Goal: Information Seeking & Learning: Learn about a topic

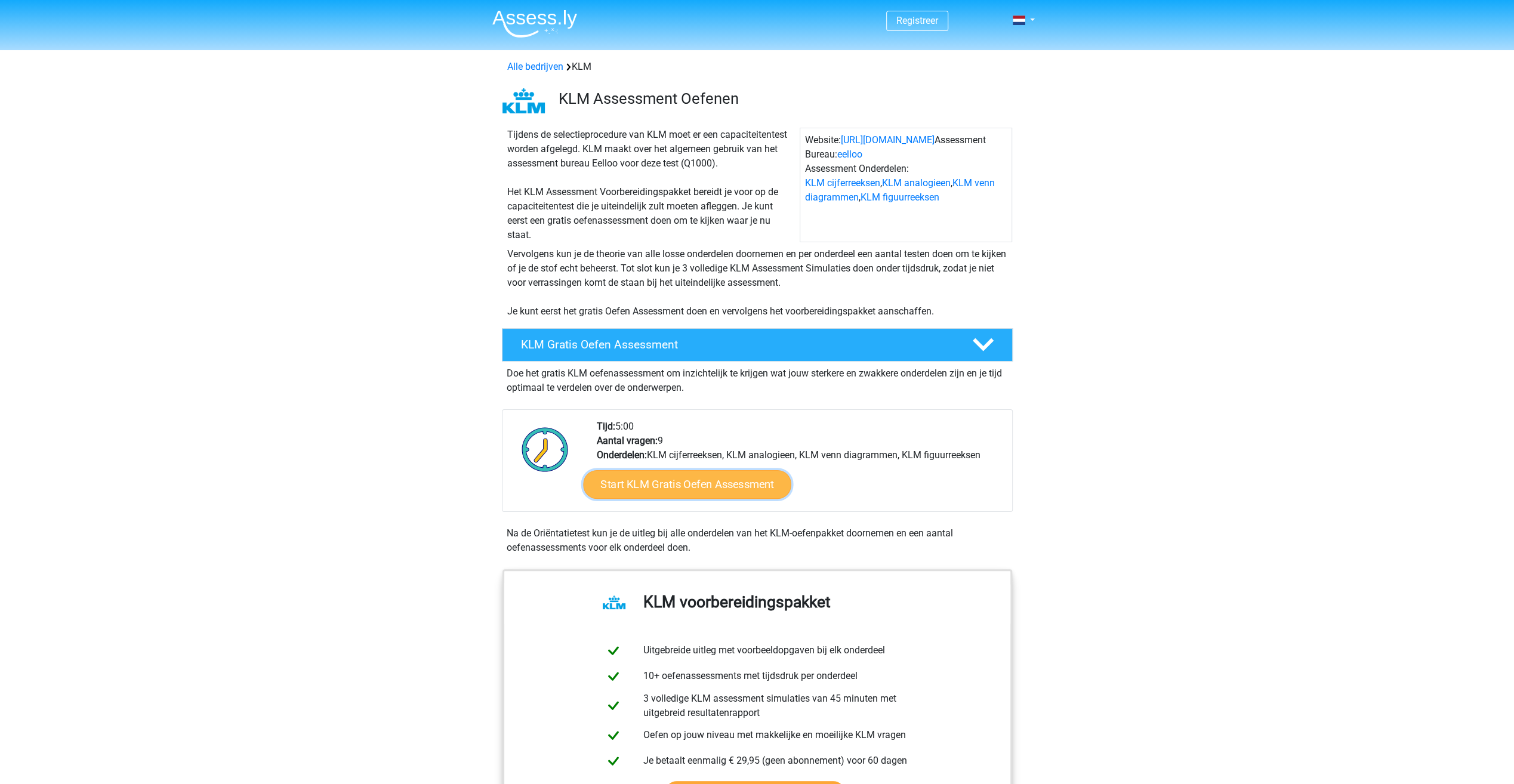
click at [753, 485] on link "Start KLM Gratis Oefen Assessment" at bounding box center [687, 483] width 208 height 29
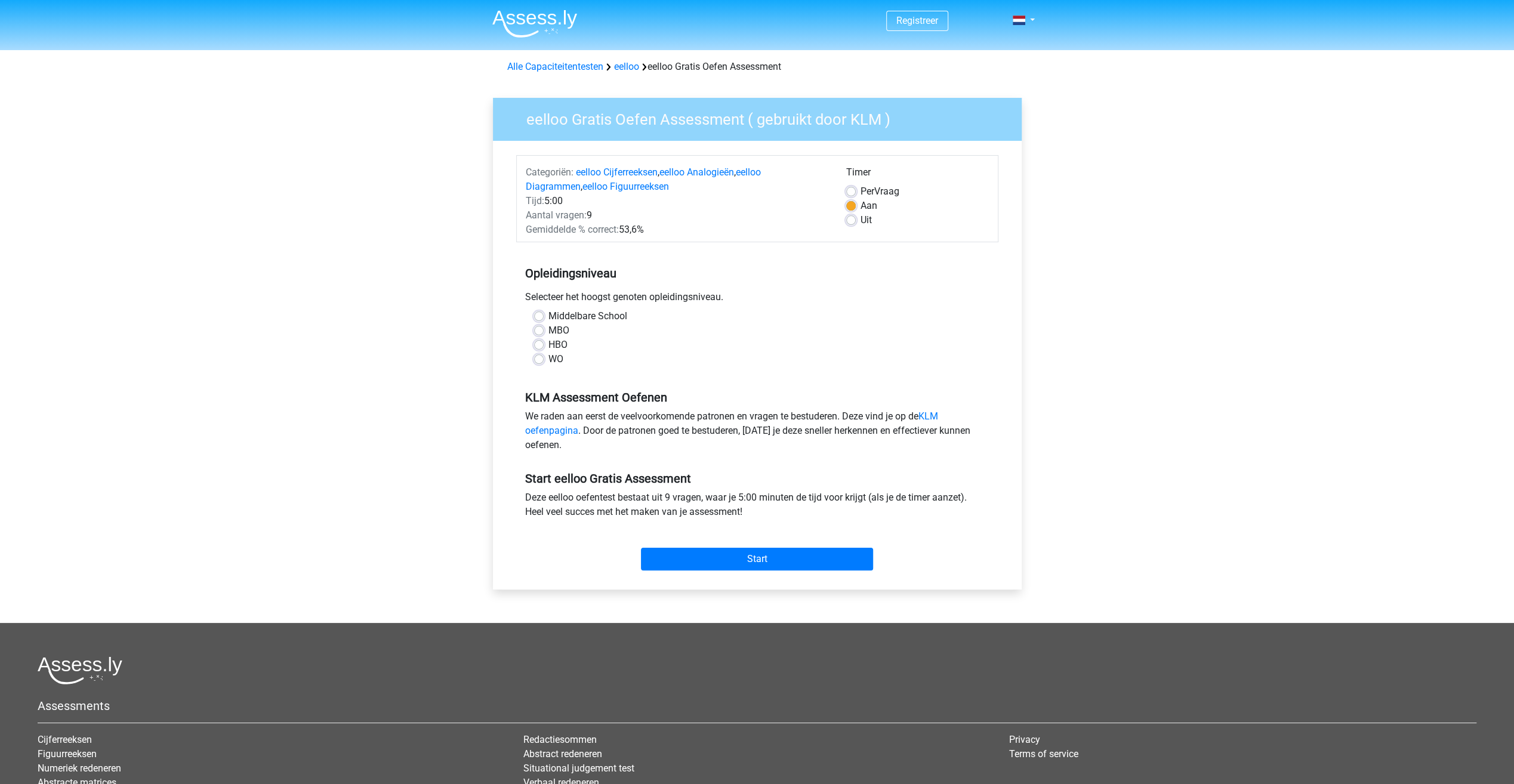
click at [549, 330] on label "MBO" at bounding box center [559, 330] width 21 height 14
click at [542, 330] on input "MBO" at bounding box center [539, 329] width 9 height 12
radio input "true"
click at [741, 554] on input "Start" at bounding box center [757, 559] width 232 height 23
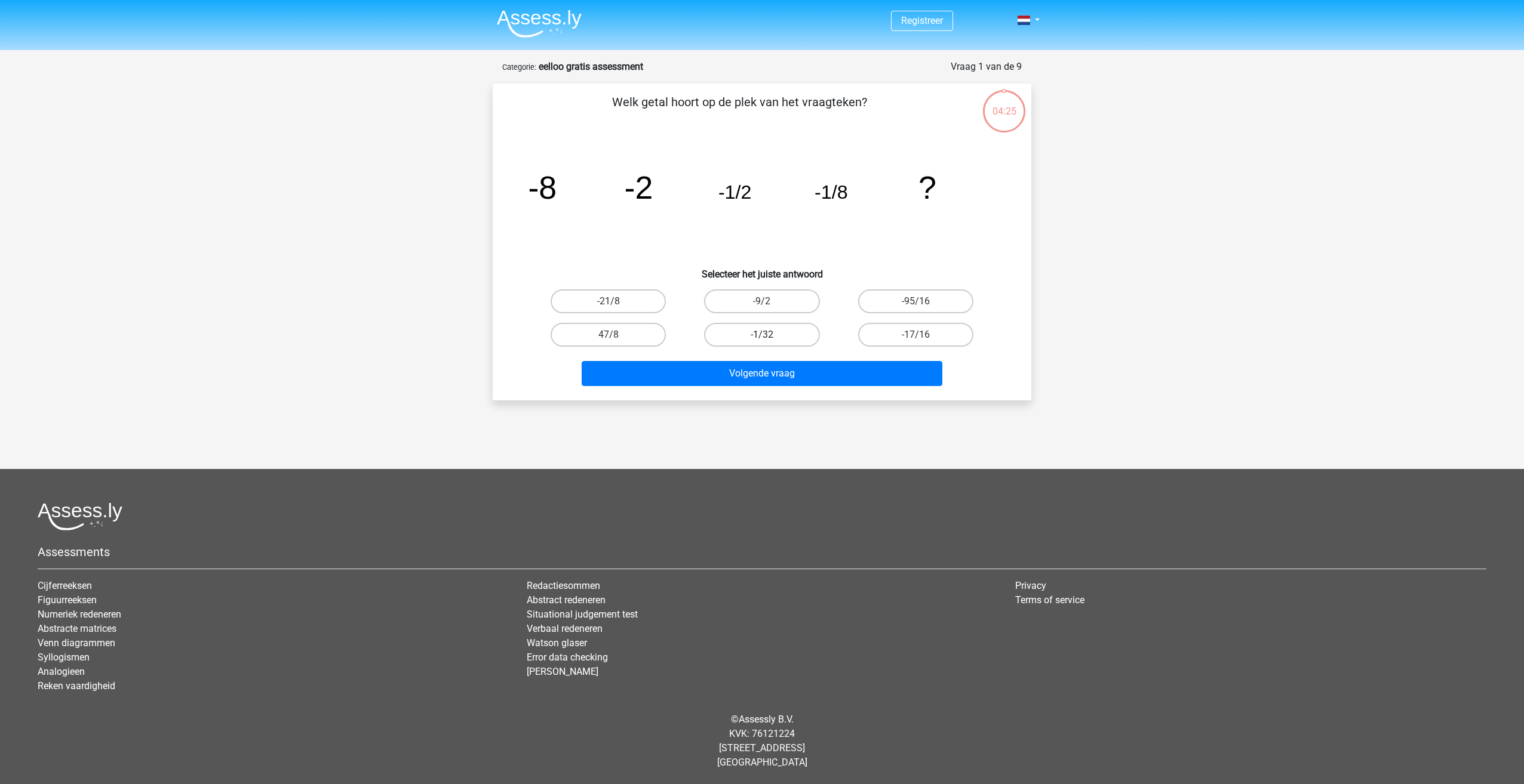
click at [789, 337] on label "-1/32" at bounding box center [762, 334] width 115 height 24
click at [769, 337] on input "-1/32" at bounding box center [766, 339] width 8 height 8
radio input "true"
click at [812, 370] on button "Volgende vraag" at bounding box center [762, 374] width 361 height 25
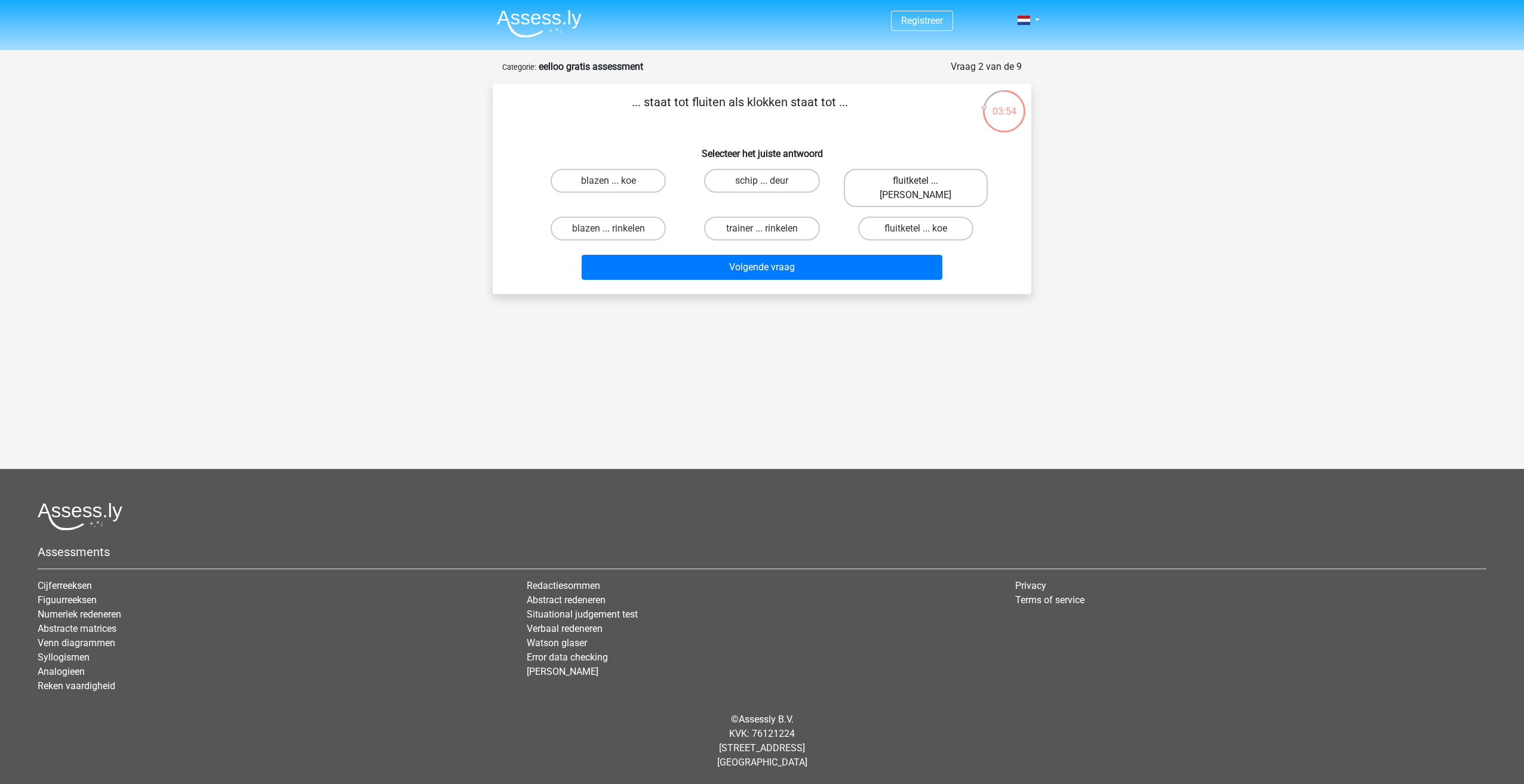
click at [887, 183] on label "fluitketel ... luiden" at bounding box center [915, 188] width 144 height 38
click at [915, 183] on input "fluitketel ... luiden" at bounding box center [919, 184] width 8 height 8
radio input "true"
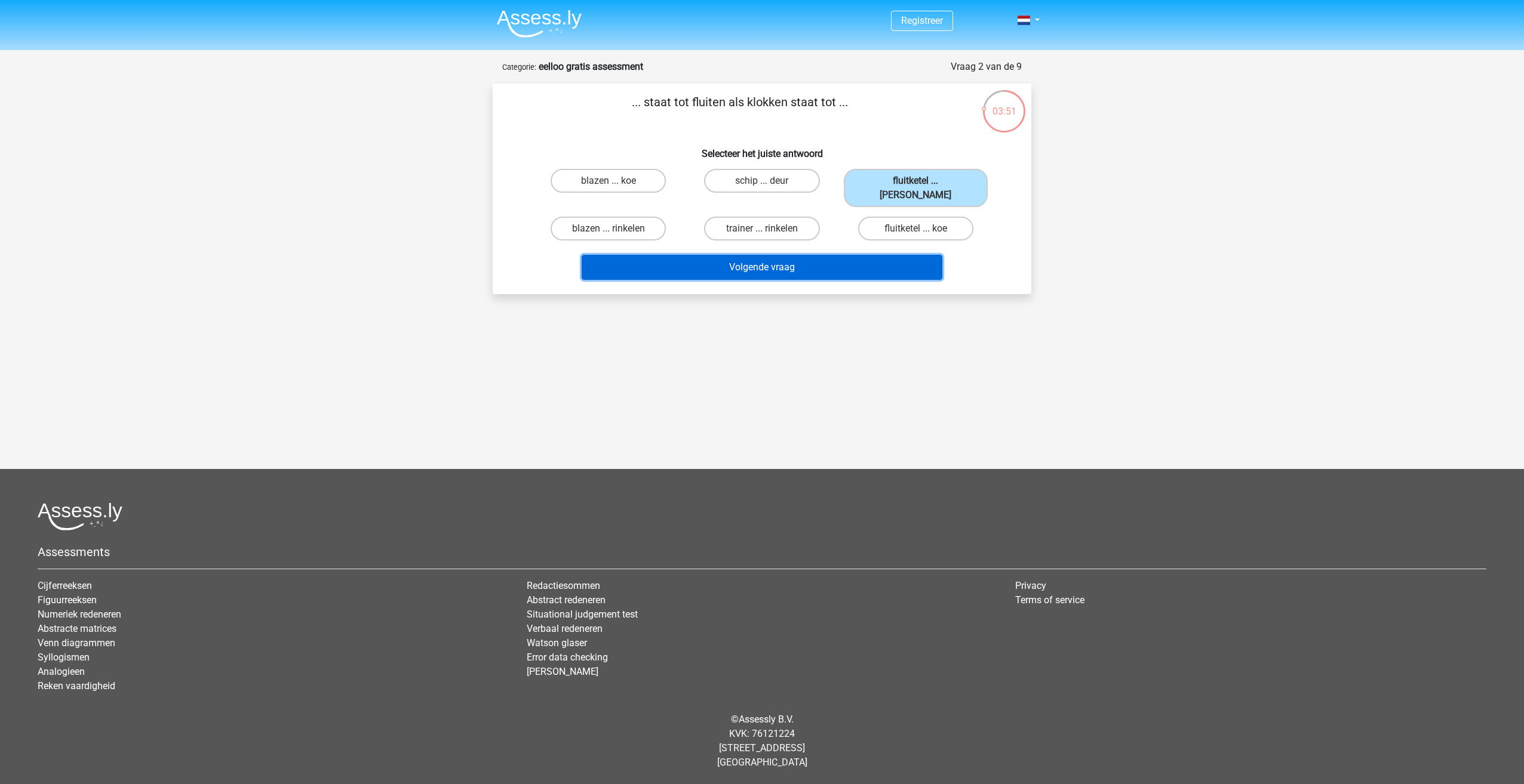
click at [843, 259] on button "Volgende vraag" at bounding box center [762, 268] width 361 height 25
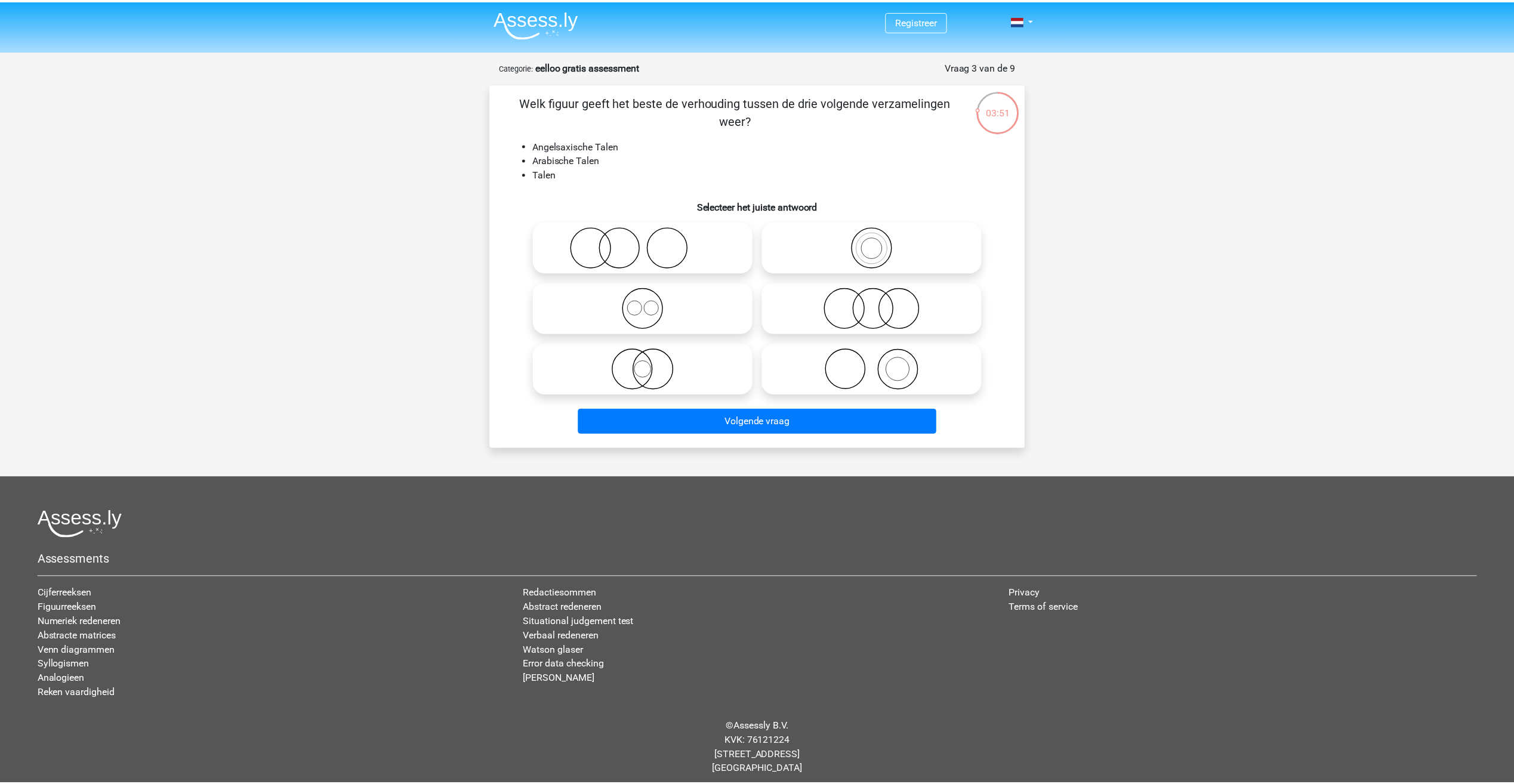
scroll to position [7, 0]
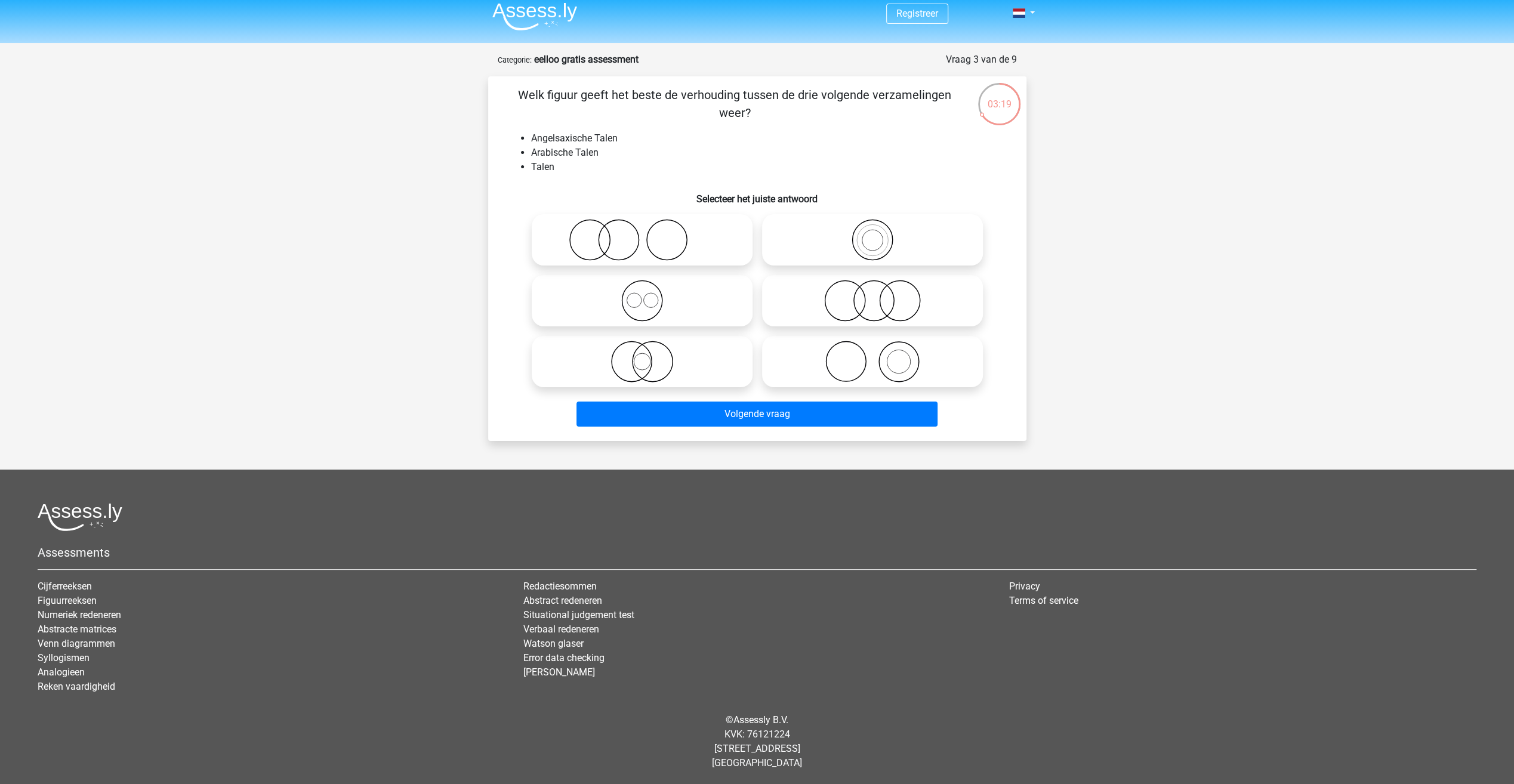
click at [648, 300] on icon at bounding box center [642, 301] width 211 height 42
click at [648, 295] on input "radio" at bounding box center [646, 291] width 8 height 8
radio input "true"
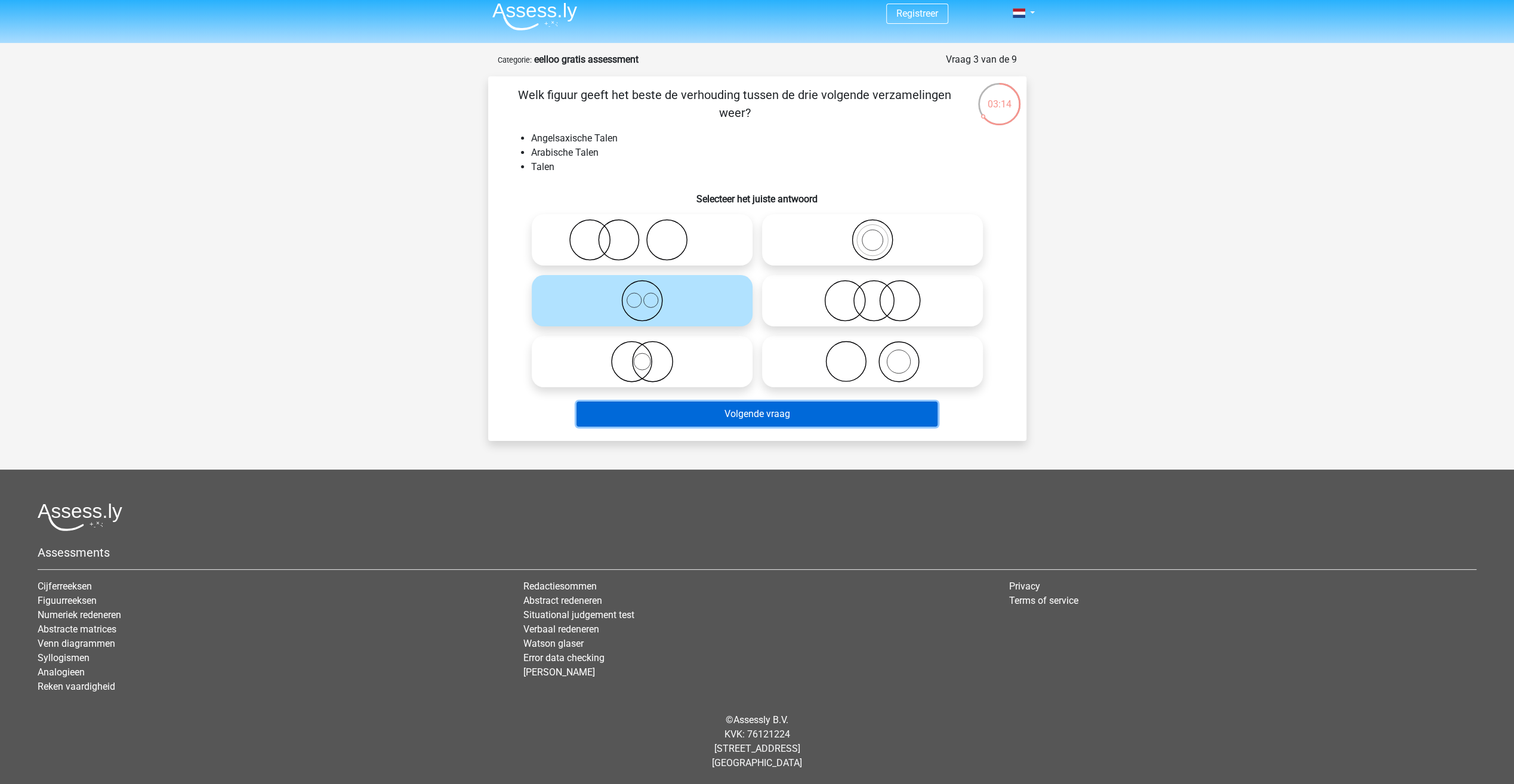
click at [751, 408] on button "Volgende vraag" at bounding box center [757, 414] width 361 height 25
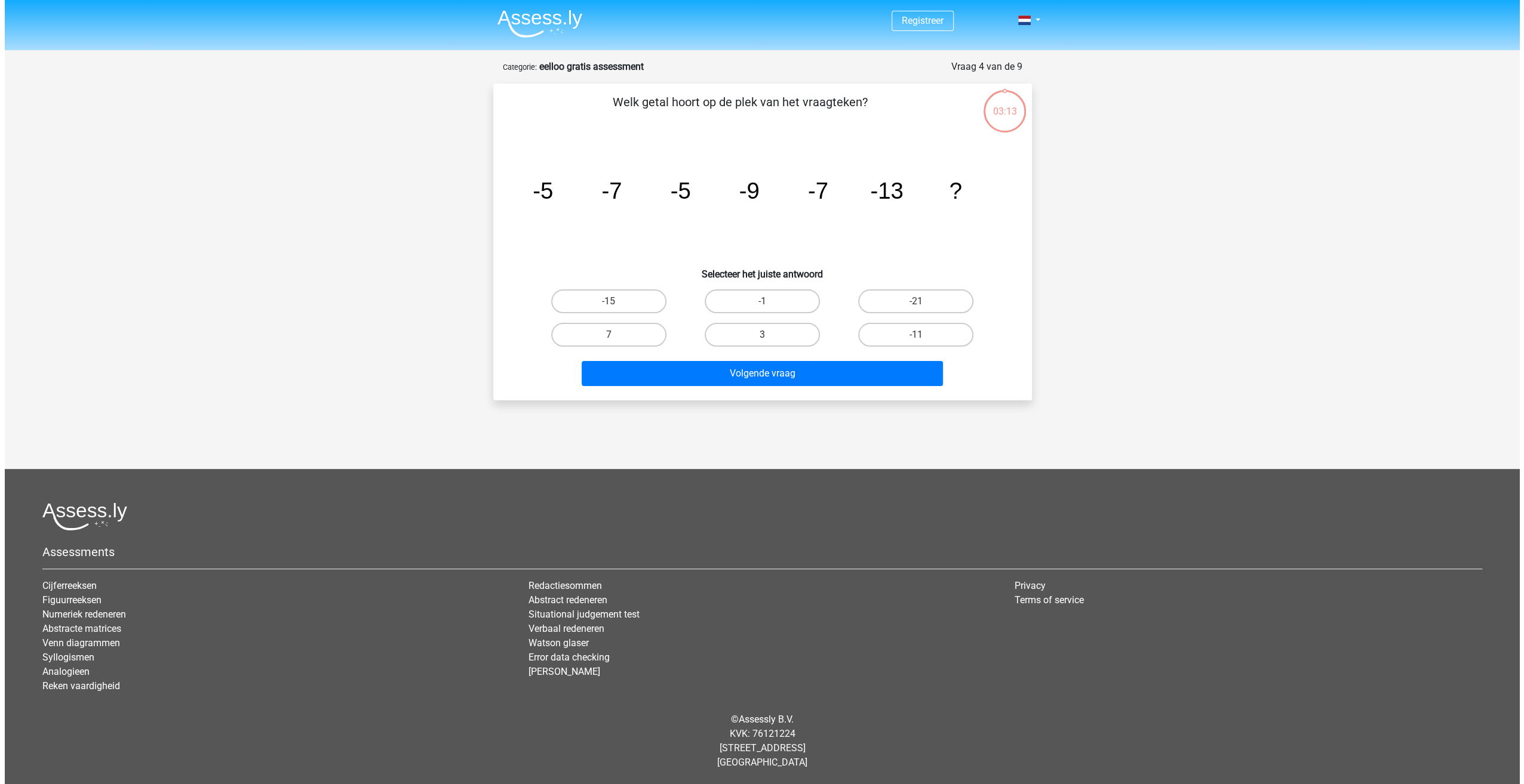
scroll to position [0, 0]
click at [897, 340] on label "-11" at bounding box center [915, 334] width 115 height 24
click at [915, 340] on input "-11" at bounding box center [919, 339] width 8 height 8
radio input "true"
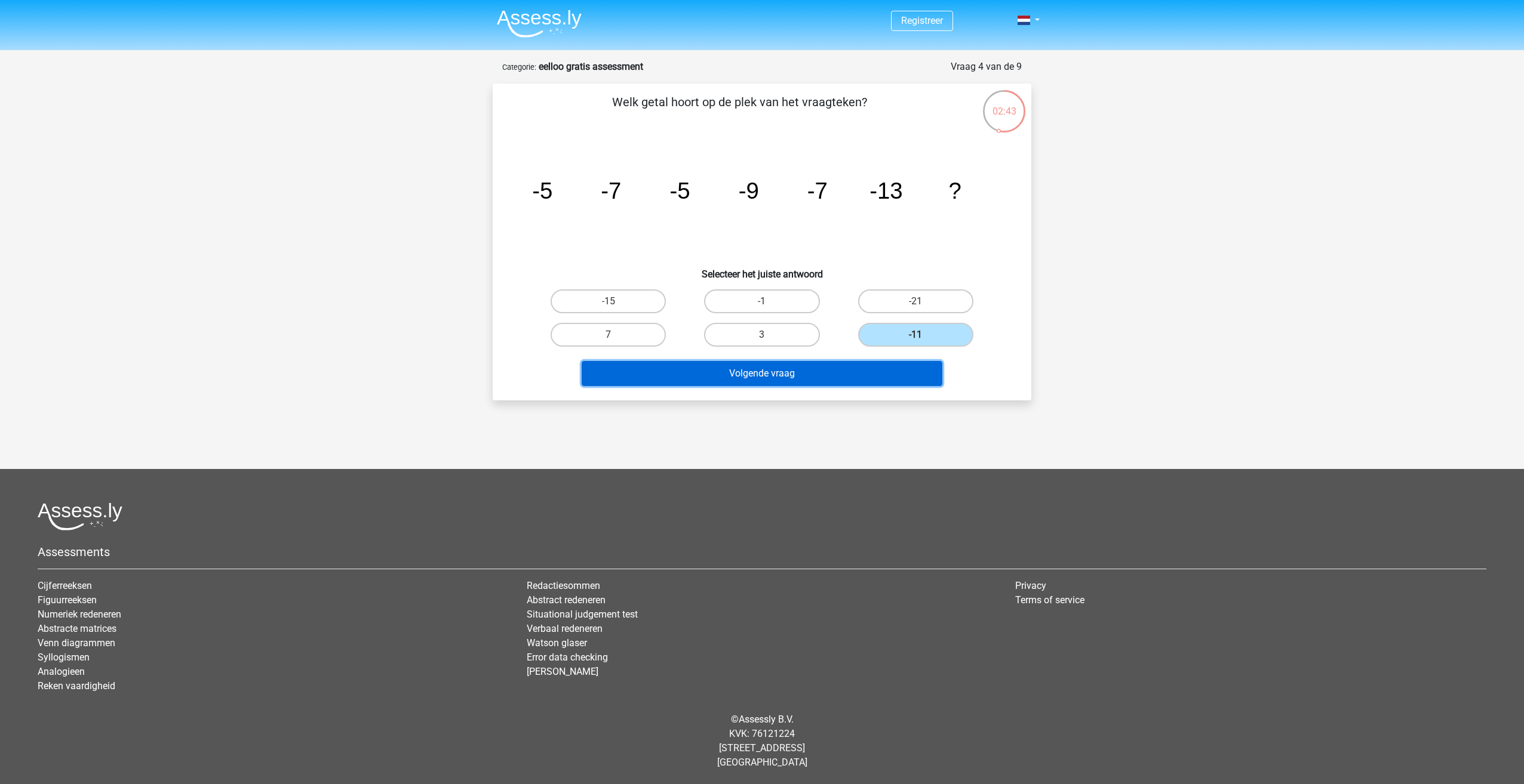
click at [879, 367] on button "Volgende vraag" at bounding box center [762, 374] width 361 height 25
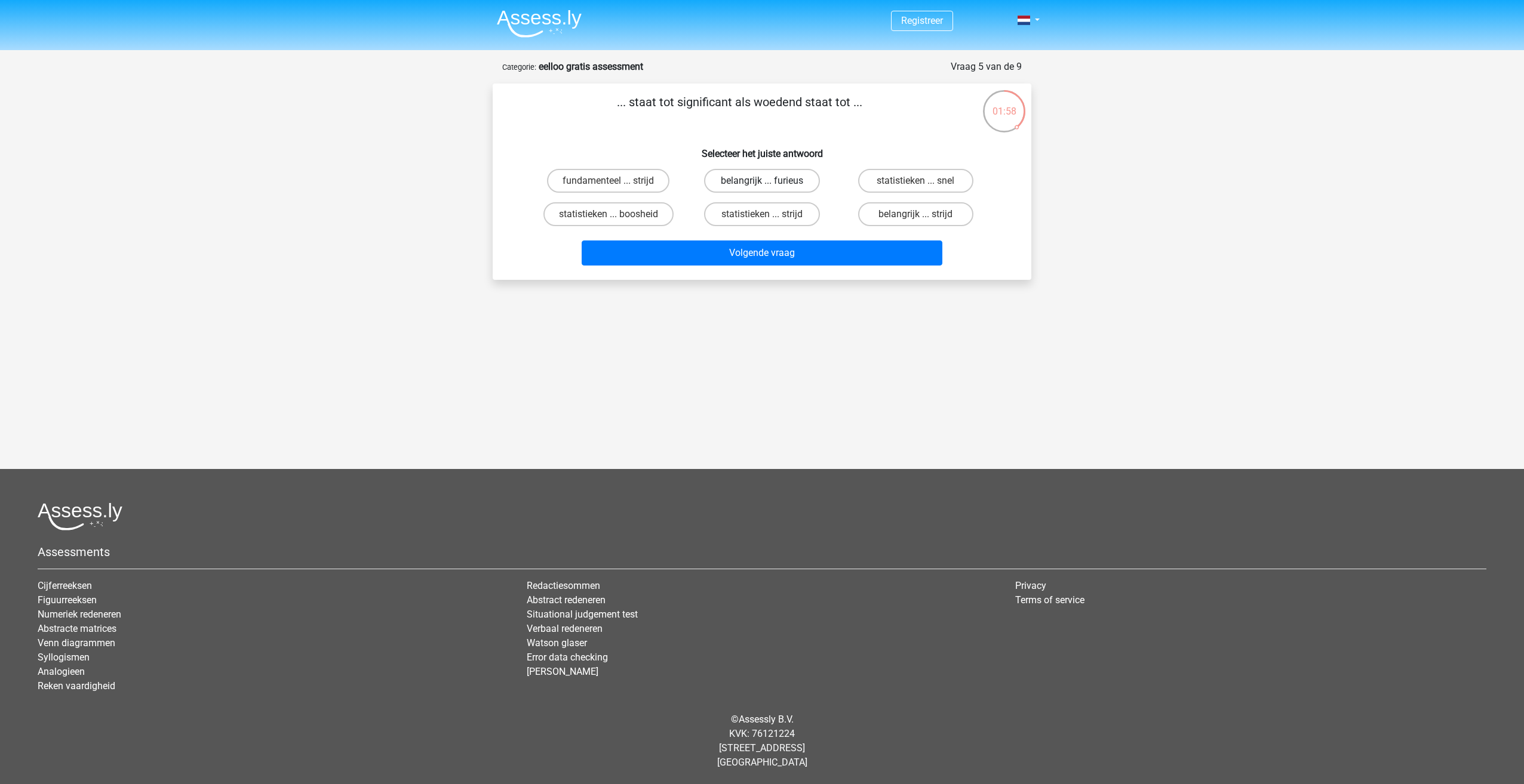
click at [800, 177] on label "belangrijk ... furieus" at bounding box center [762, 181] width 115 height 24
click at [769, 181] on input "belangrijk ... furieus" at bounding box center [766, 184] width 8 height 8
radio input "true"
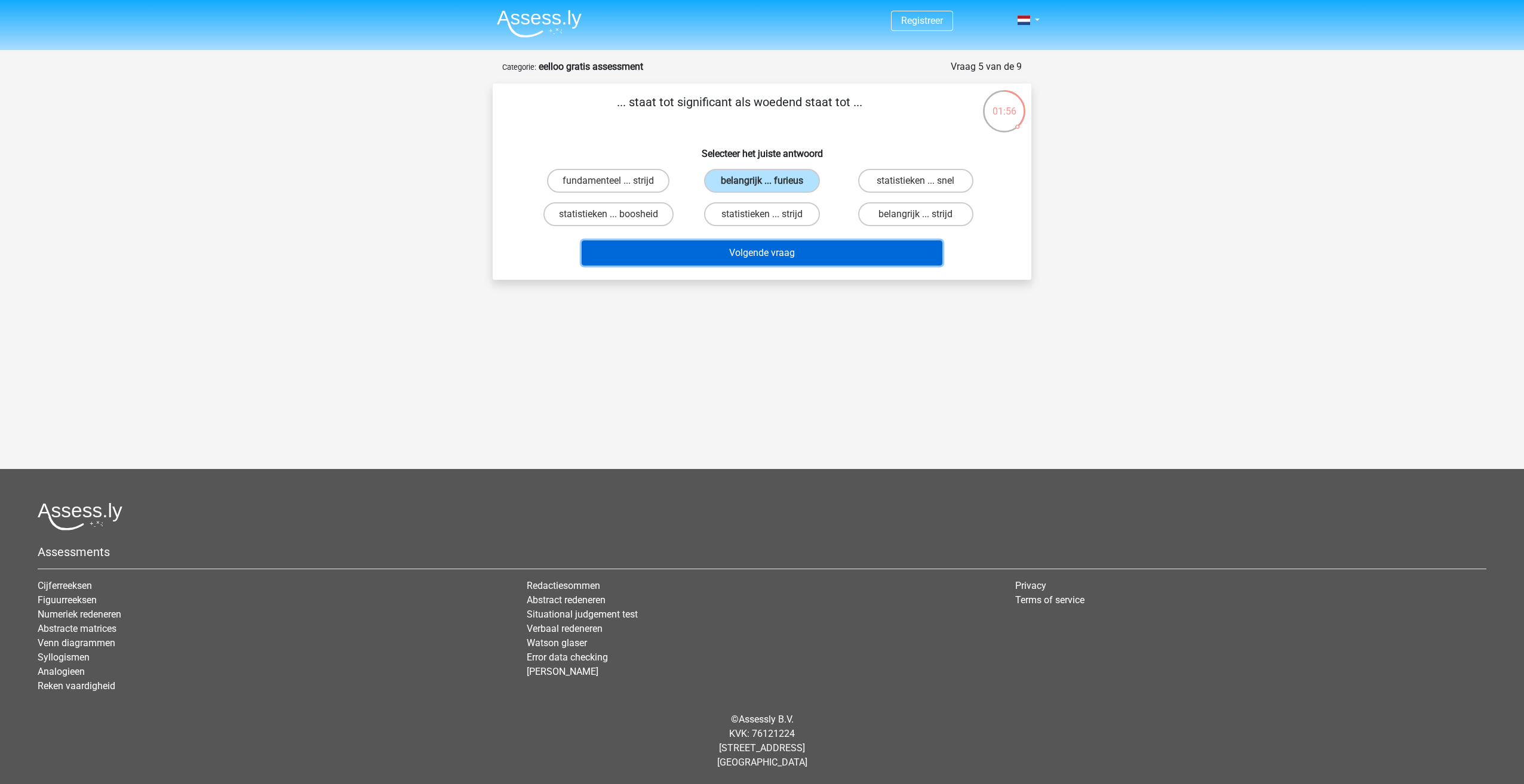
click at [831, 250] on button "Volgende vraag" at bounding box center [762, 253] width 361 height 25
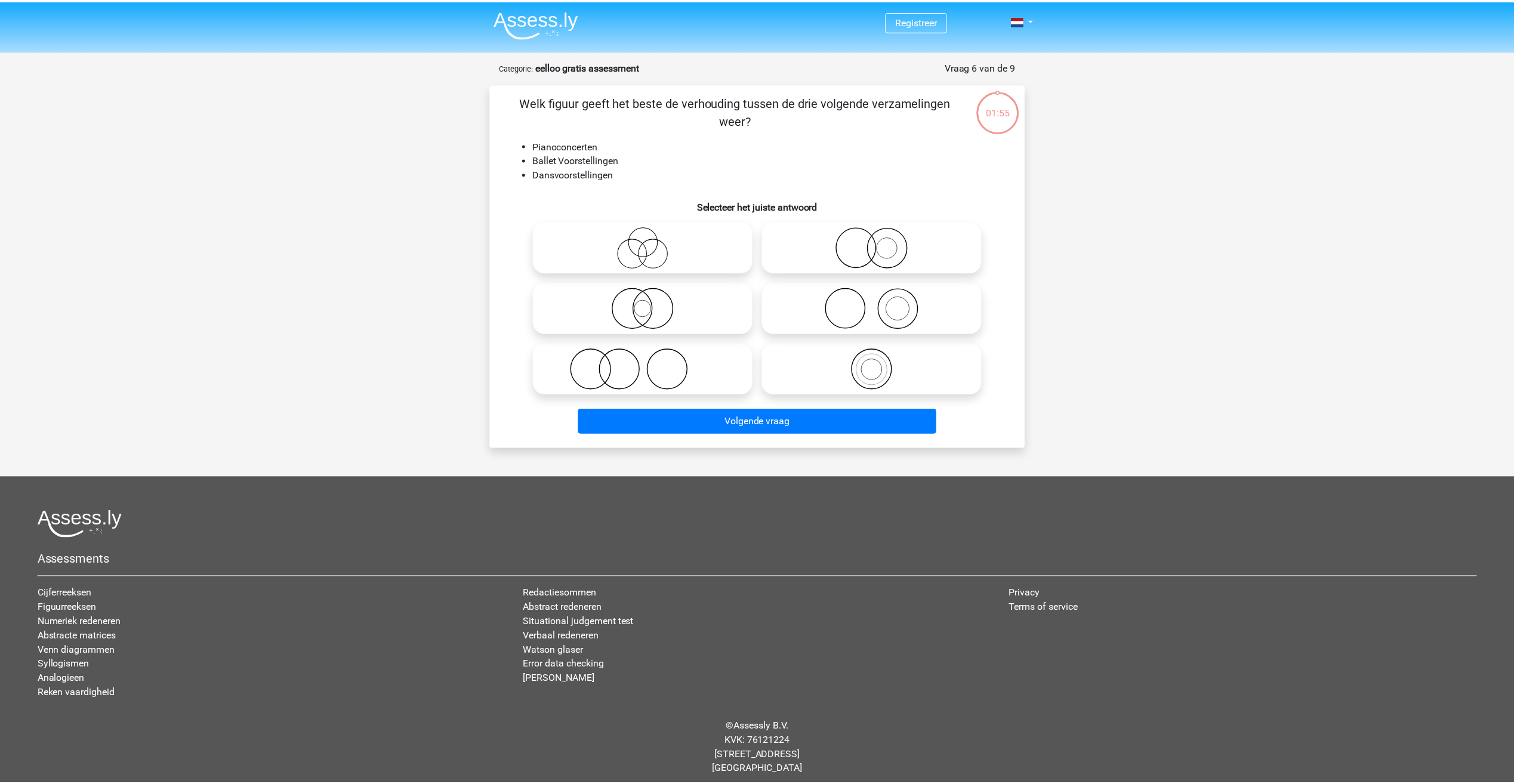
scroll to position [7, 0]
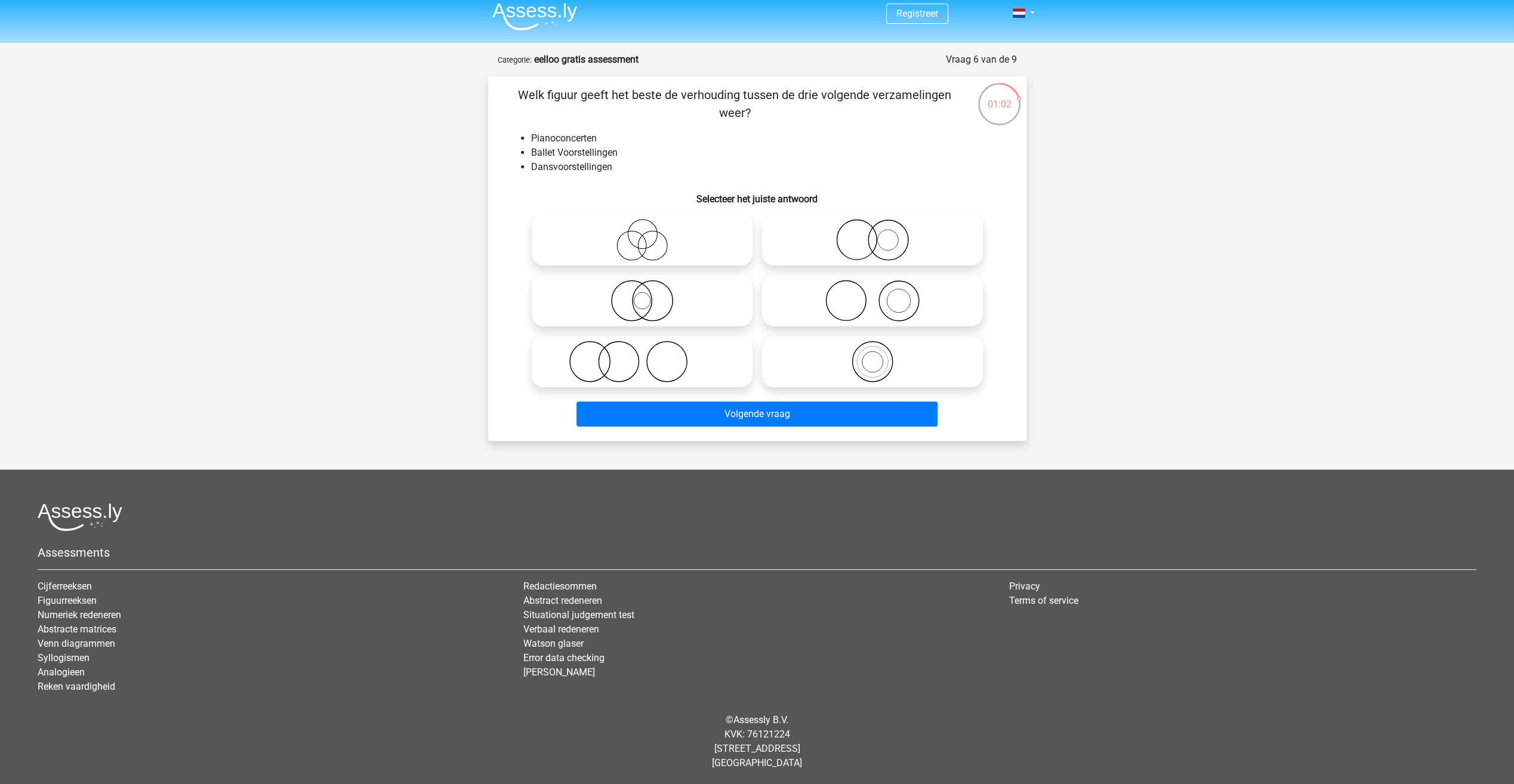
click at [699, 370] on icon at bounding box center [642, 361] width 211 height 42
click at [650, 356] on input "radio" at bounding box center [646, 352] width 8 height 8
radio input "true"
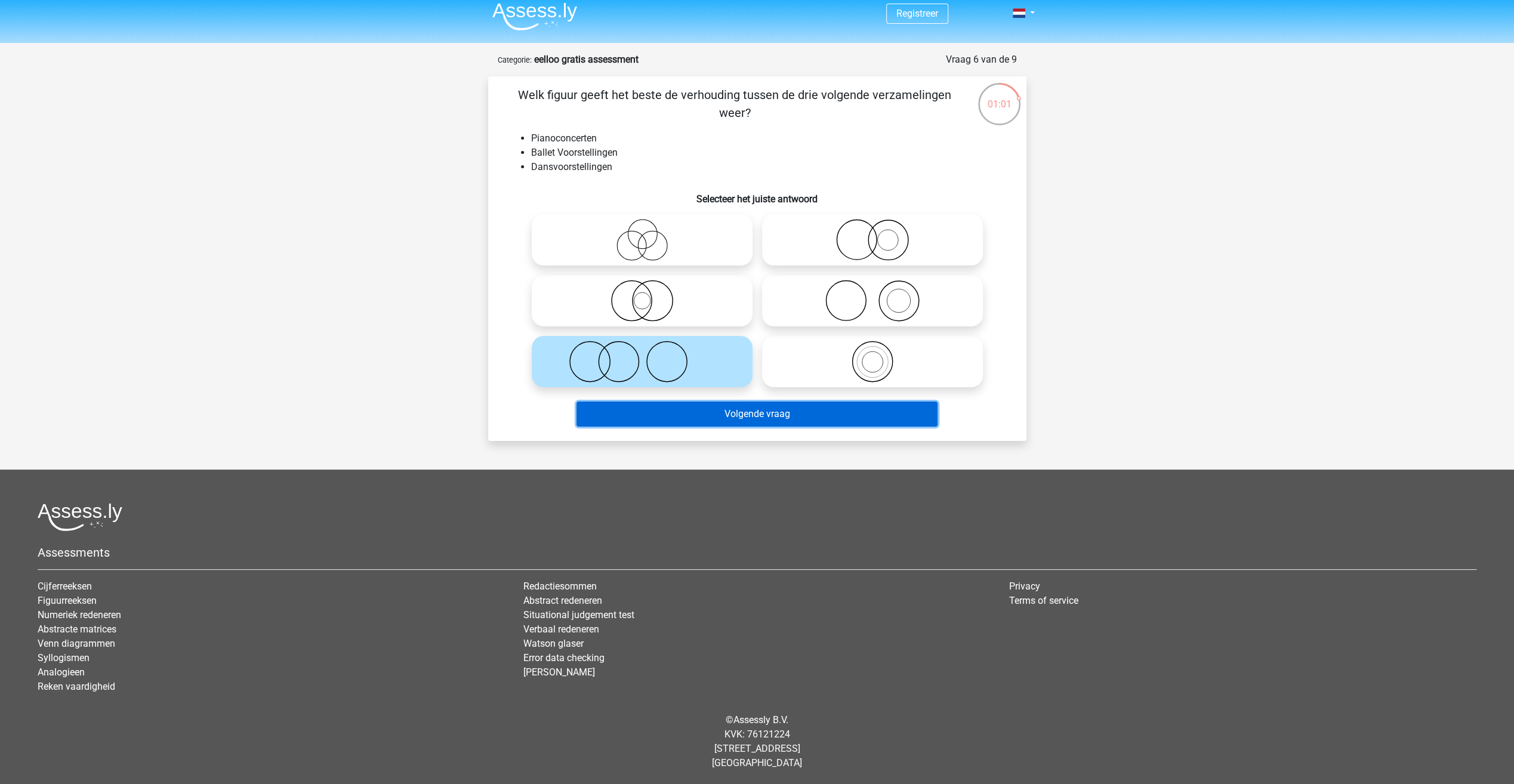
click at [721, 405] on button "Volgende vraag" at bounding box center [757, 414] width 361 height 25
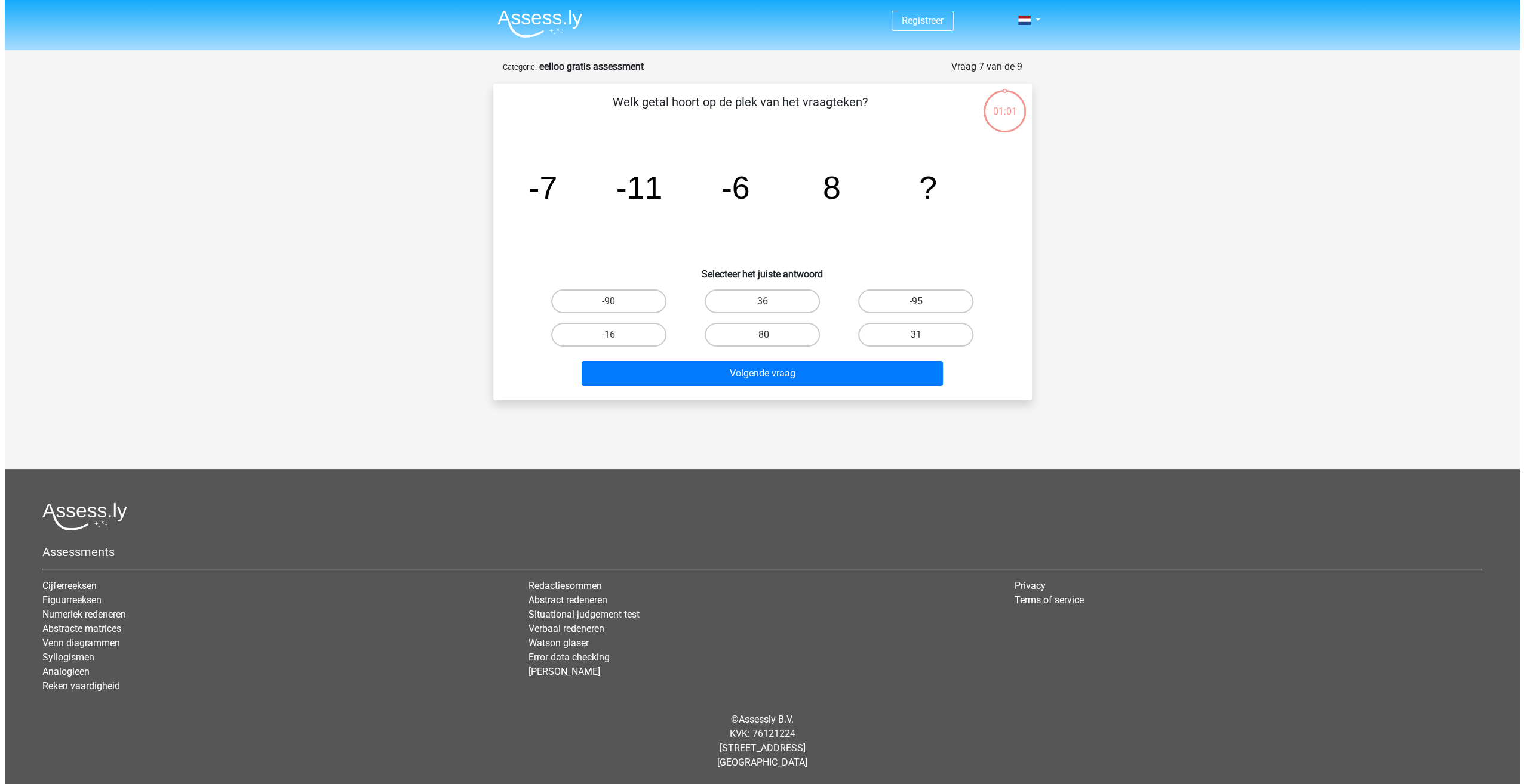
scroll to position [0, 0]
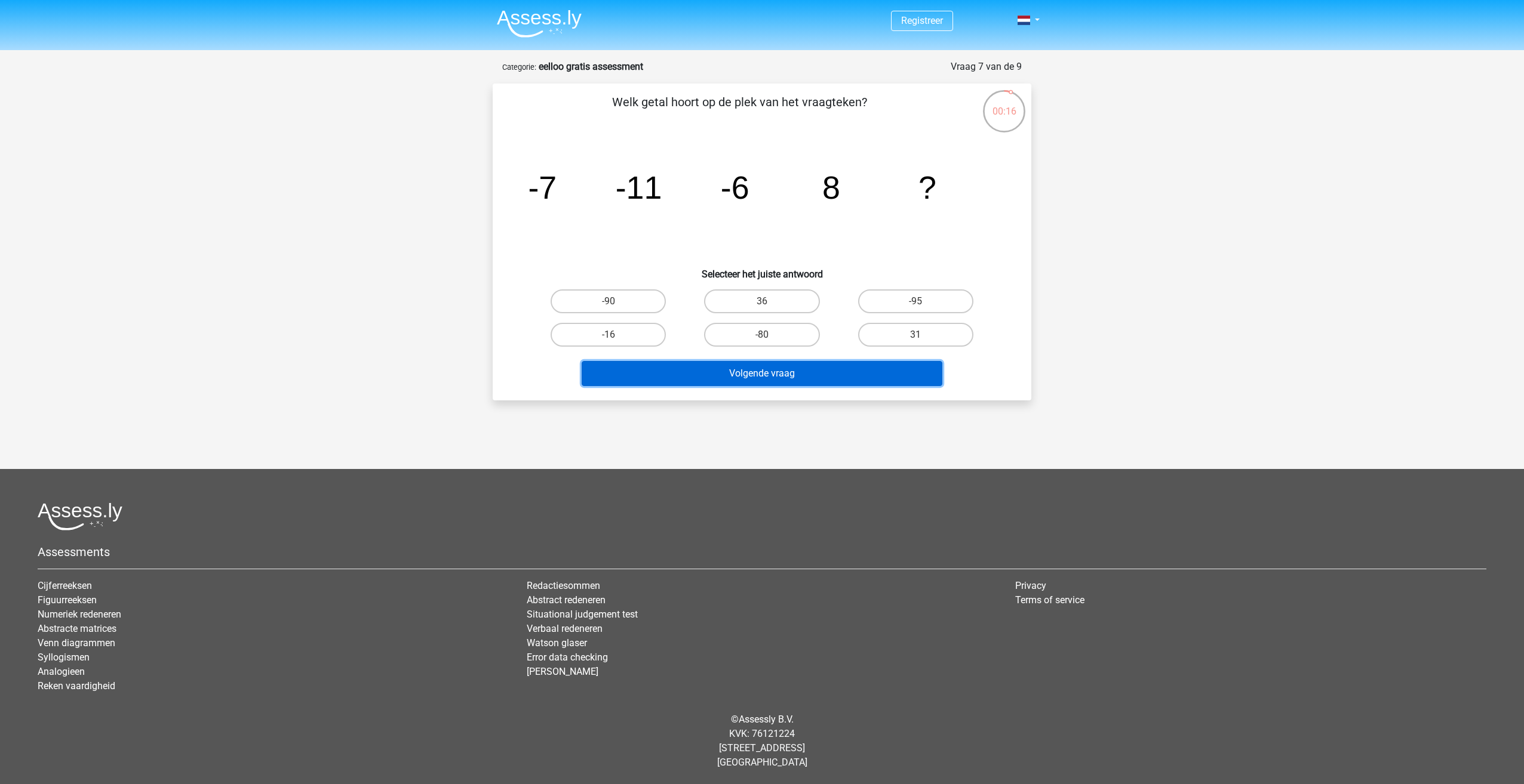
click at [839, 366] on button "Volgende vraag" at bounding box center [762, 374] width 361 height 25
click at [613, 296] on label "-90" at bounding box center [608, 301] width 115 height 24
click at [613, 301] on input "-90" at bounding box center [612, 305] width 8 height 8
radio input "true"
click at [709, 376] on button "Volgende vraag" at bounding box center [762, 374] width 361 height 25
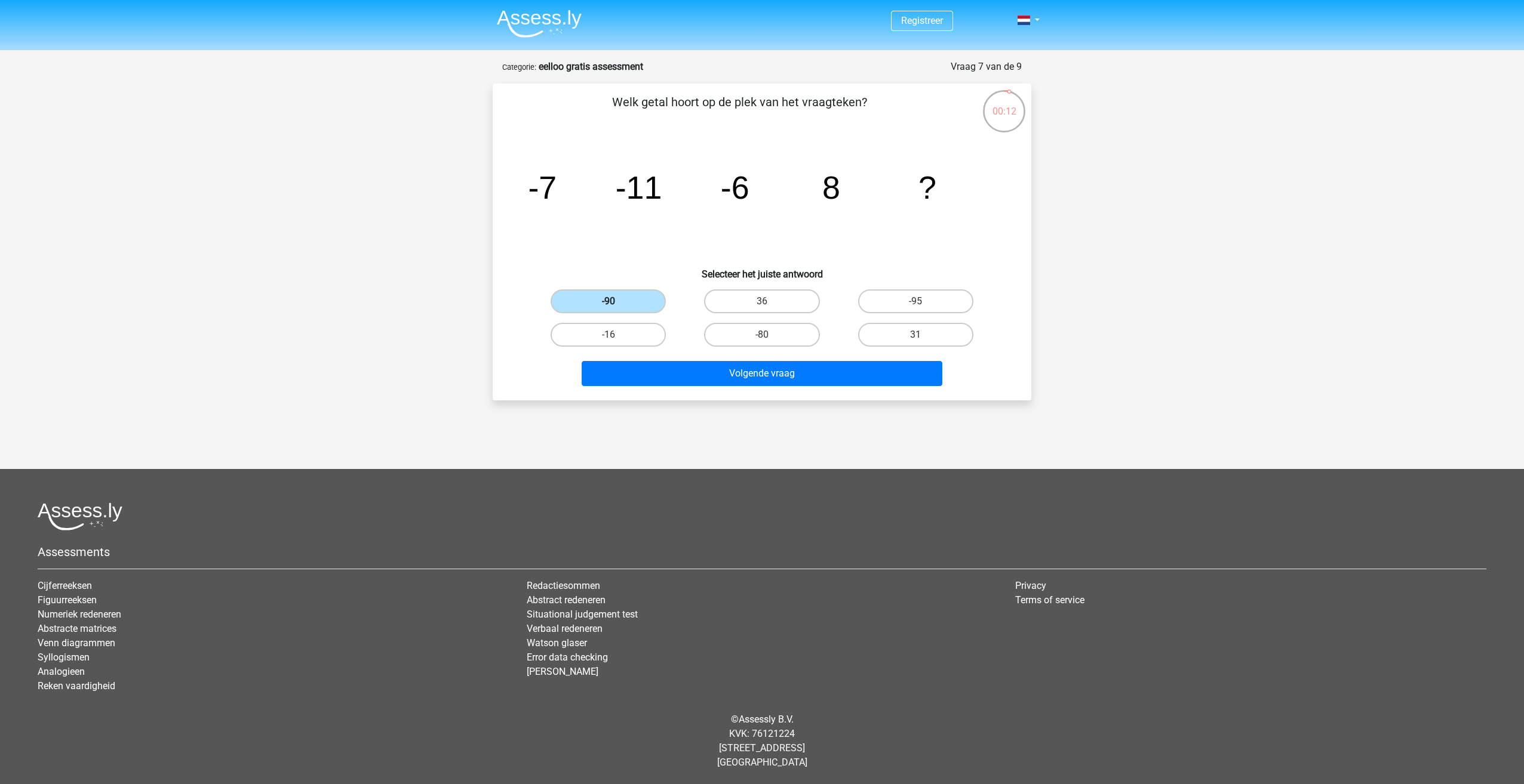
click at [623, 306] on label "-90" at bounding box center [608, 301] width 115 height 24
click at [616, 306] on input "-90" at bounding box center [612, 305] width 8 height 8
click at [689, 368] on button "Volgende vraag" at bounding box center [762, 374] width 361 height 25
click at [654, 323] on label "-16" at bounding box center [608, 334] width 115 height 24
click at [616, 335] on input "-16" at bounding box center [612, 339] width 8 height 8
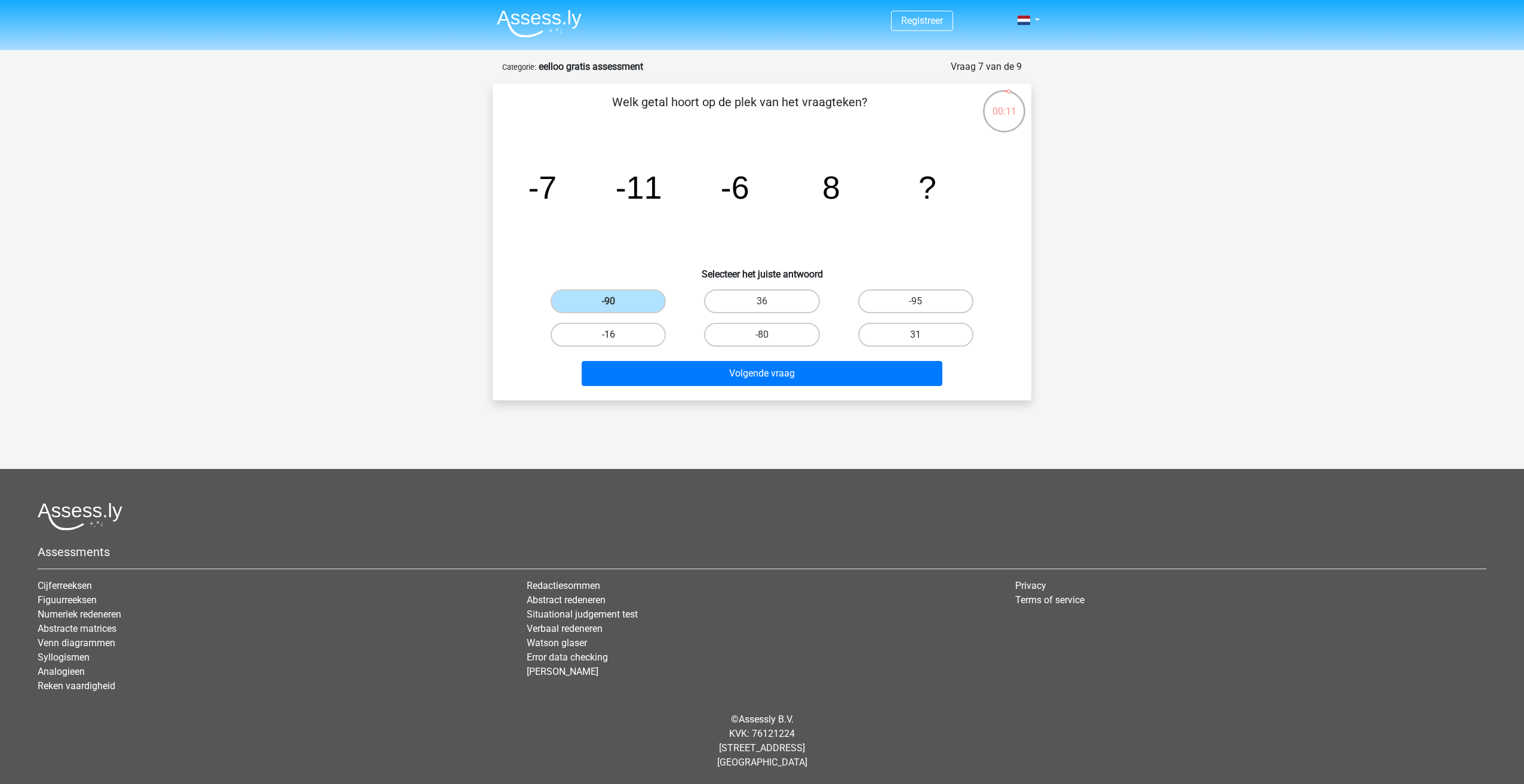
radio input "true"
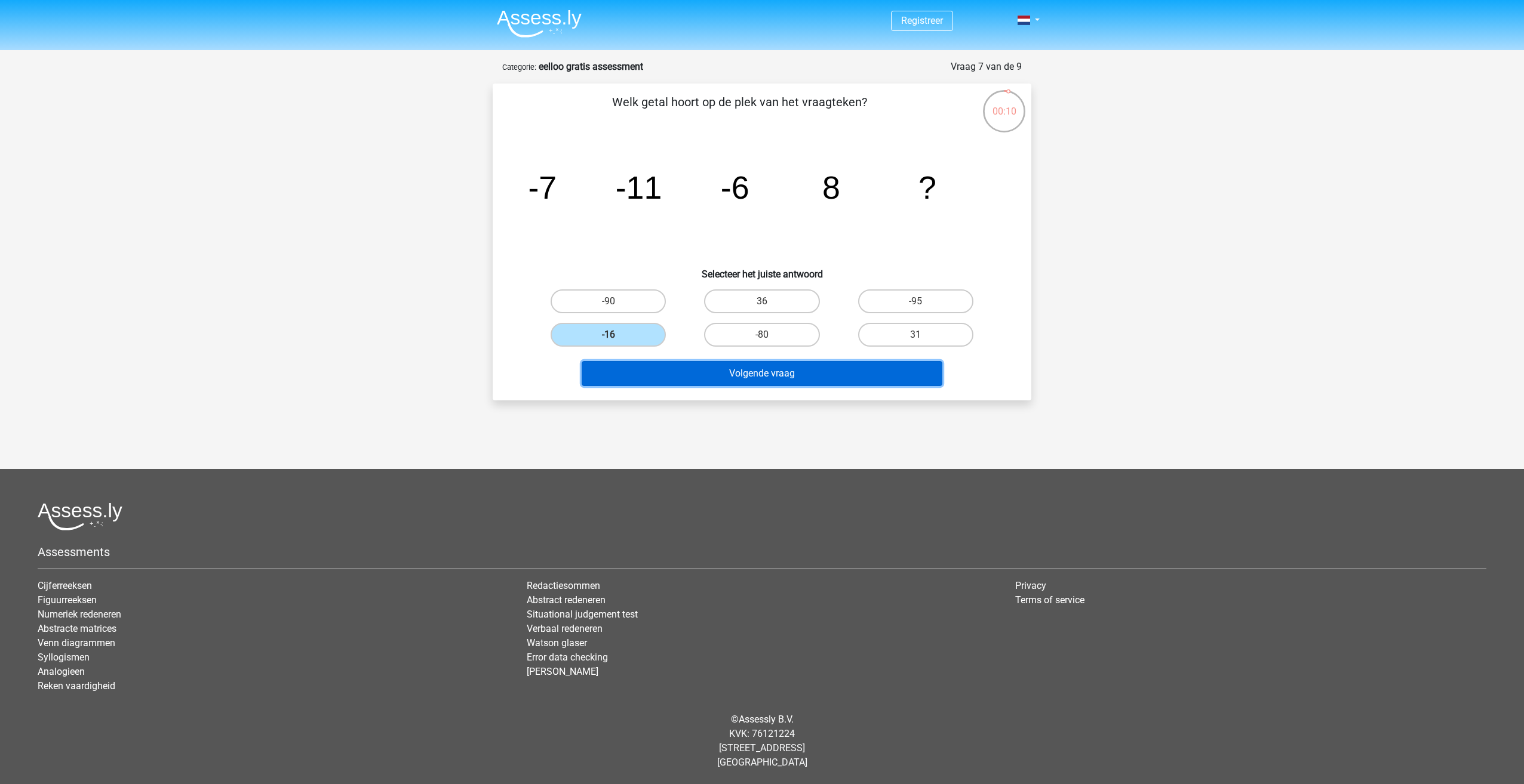
click at [770, 373] on button "Volgende vraag" at bounding box center [762, 374] width 361 height 25
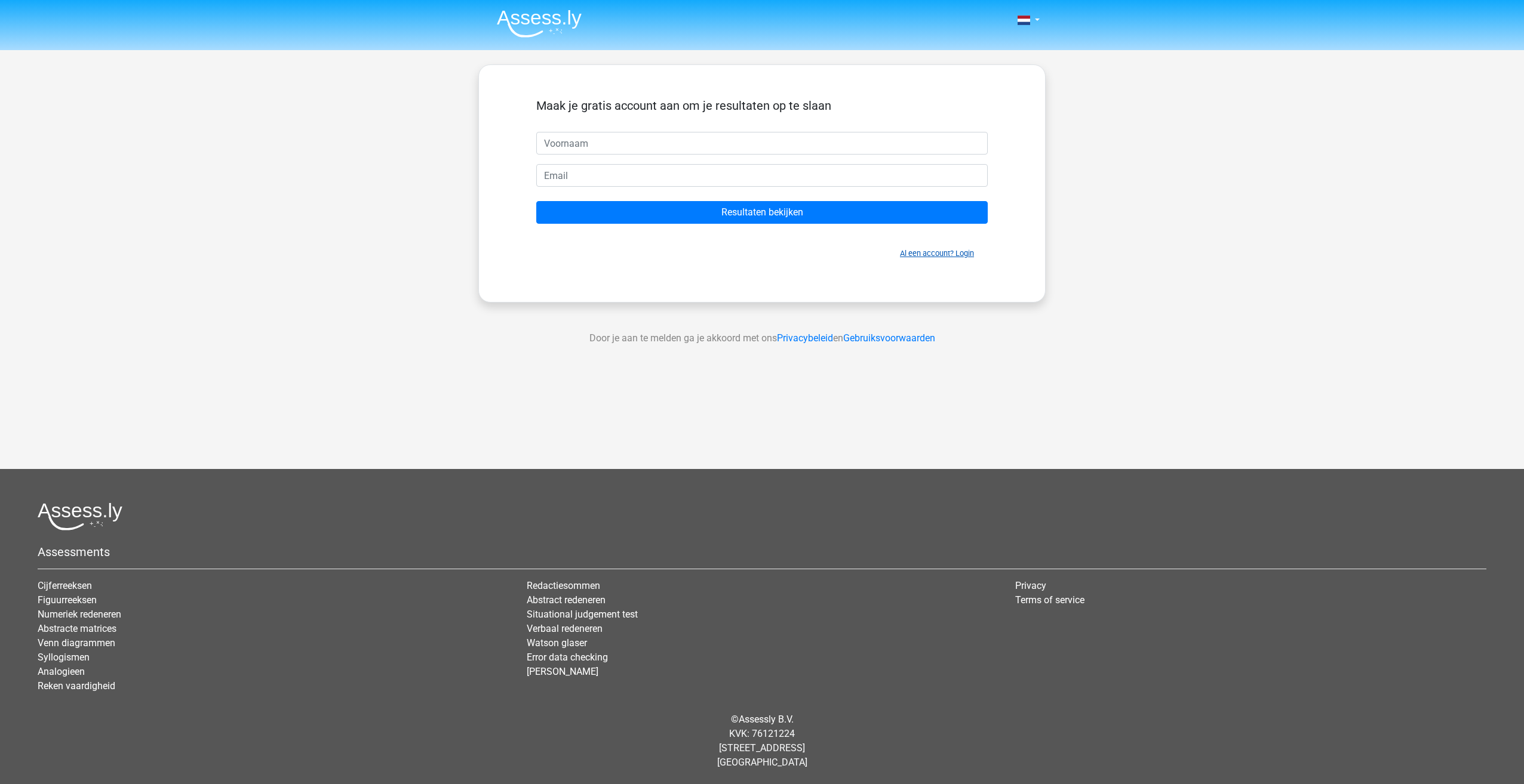
click at [958, 253] on link "Al een account? Login" at bounding box center [937, 253] width 74 height 9
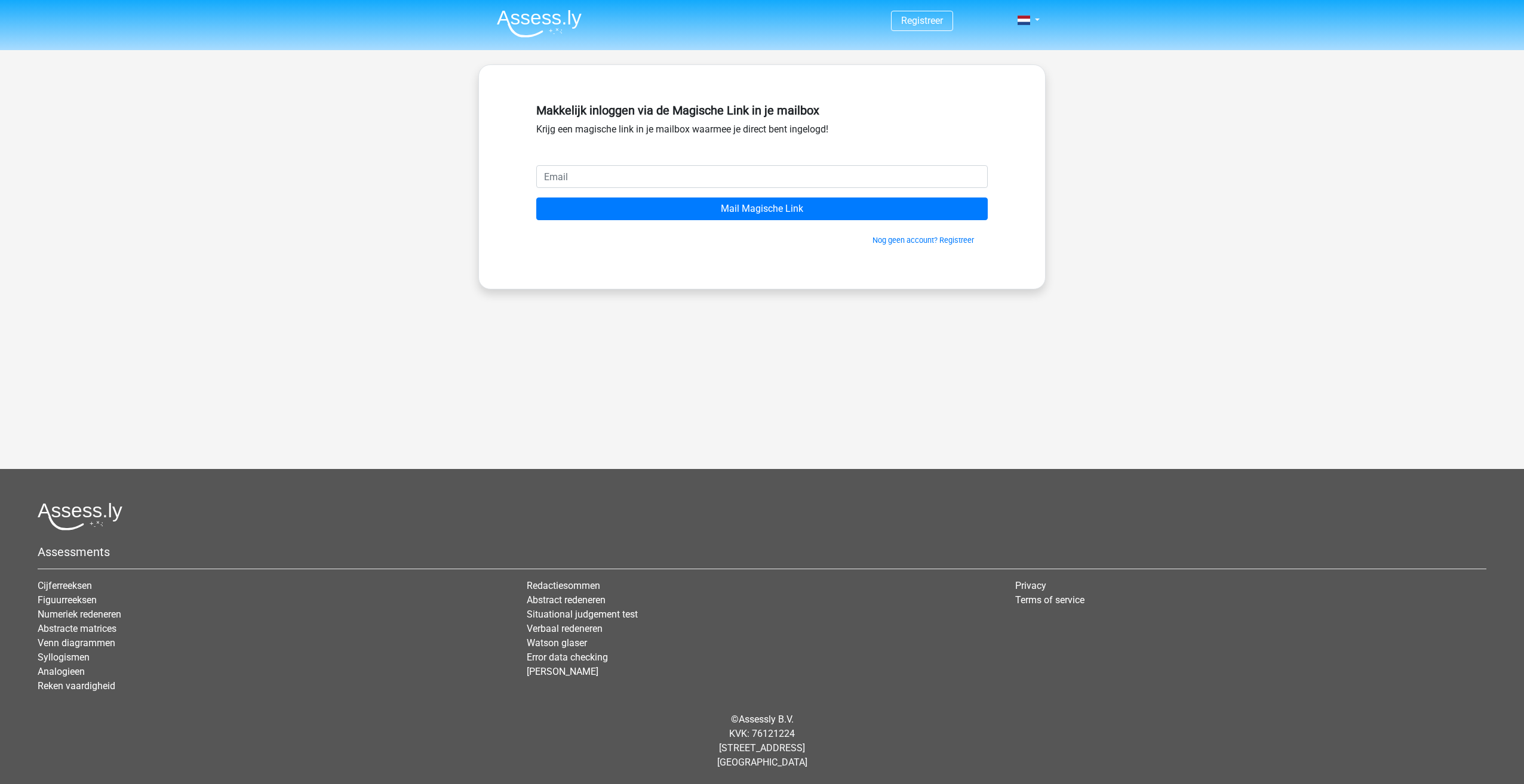
click at [779, 173] on input "email" at bounding box center [762, 177] width 451 height 23
type input "[PERSON_NAME][EMAIL_ADDRESS][DOMAIN_NAME]"
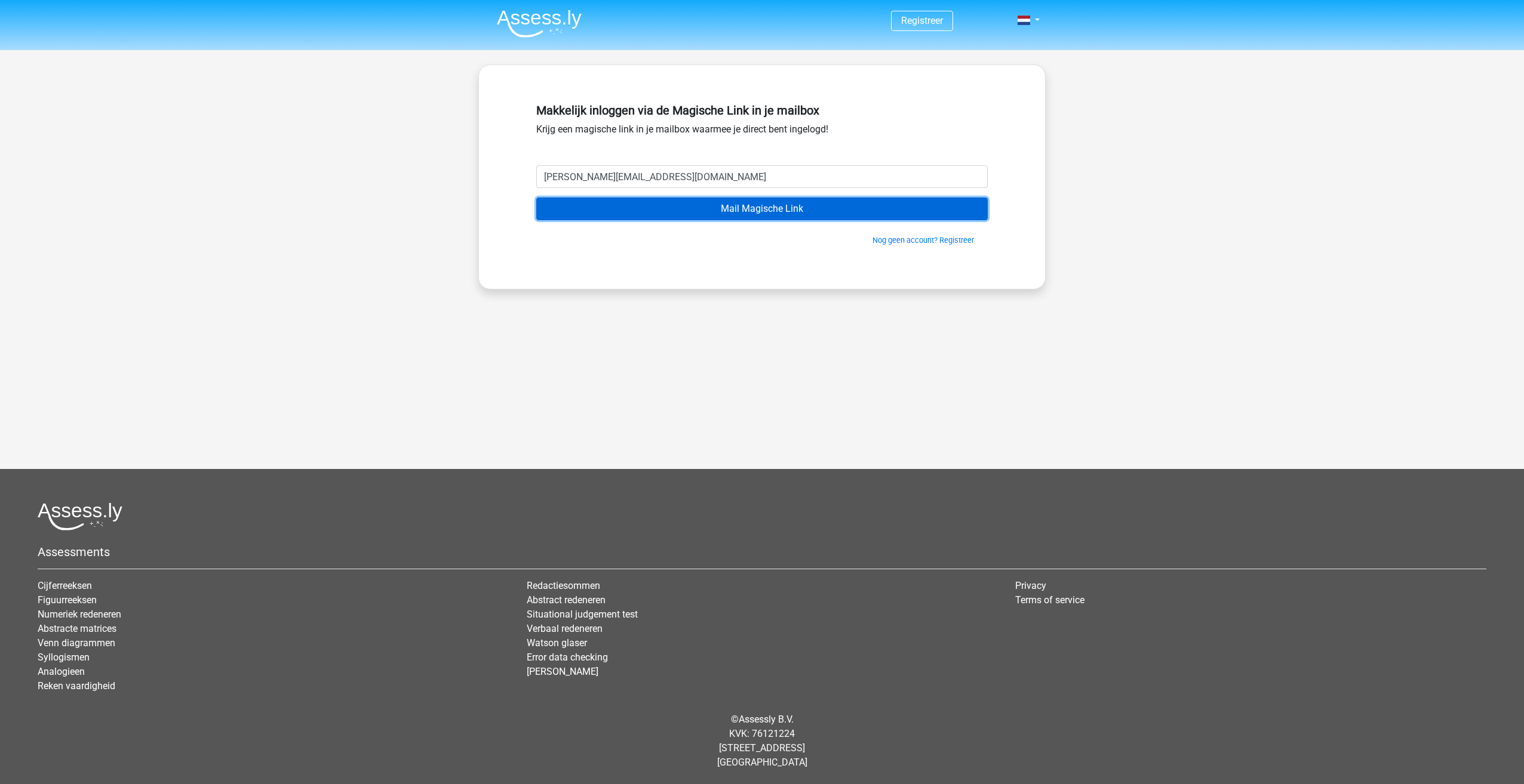
click at [749, 210] on input "Mail Magische Link" at bounding box center [762, 209] width 451 height 23
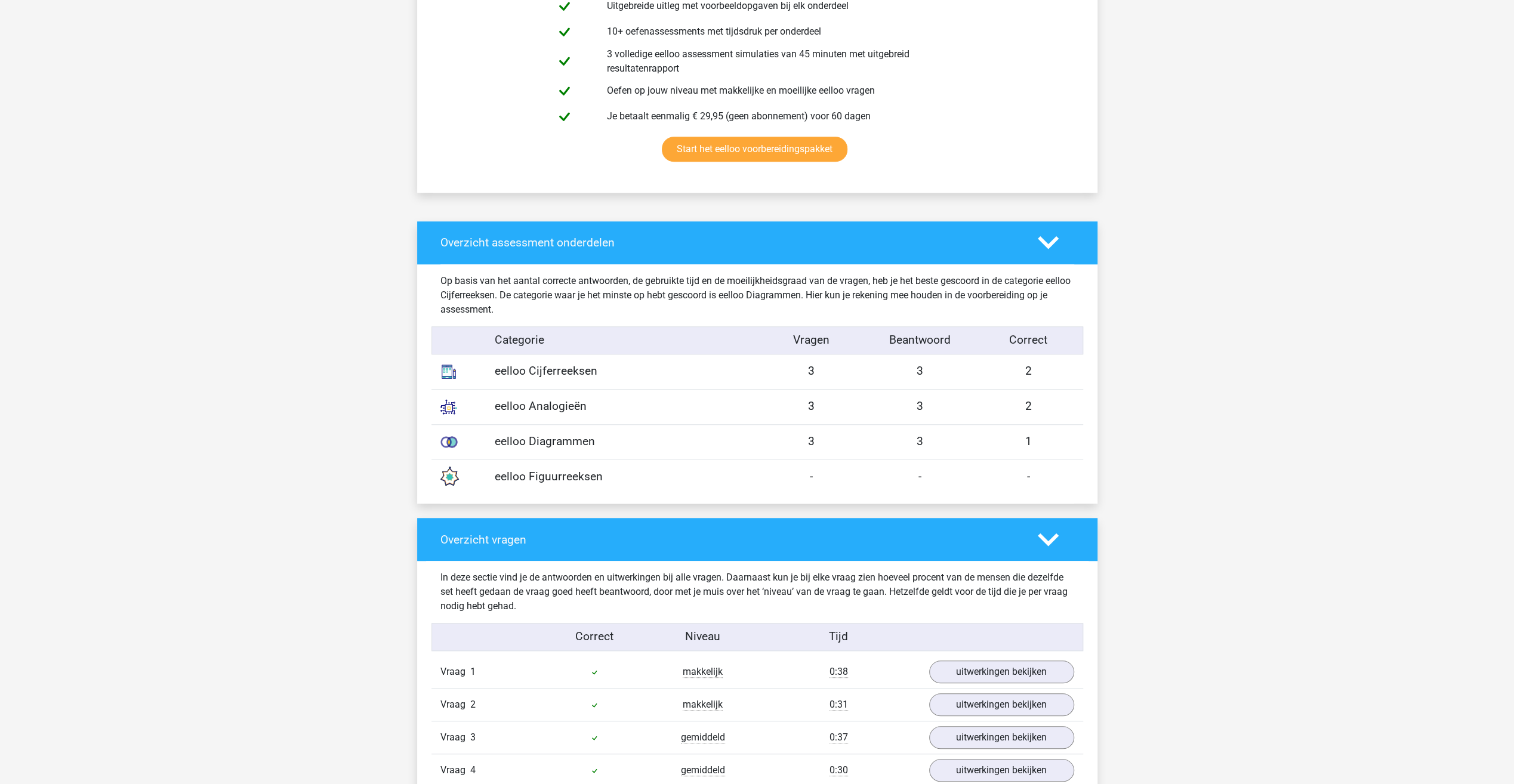
scroll to position [1015, 0]
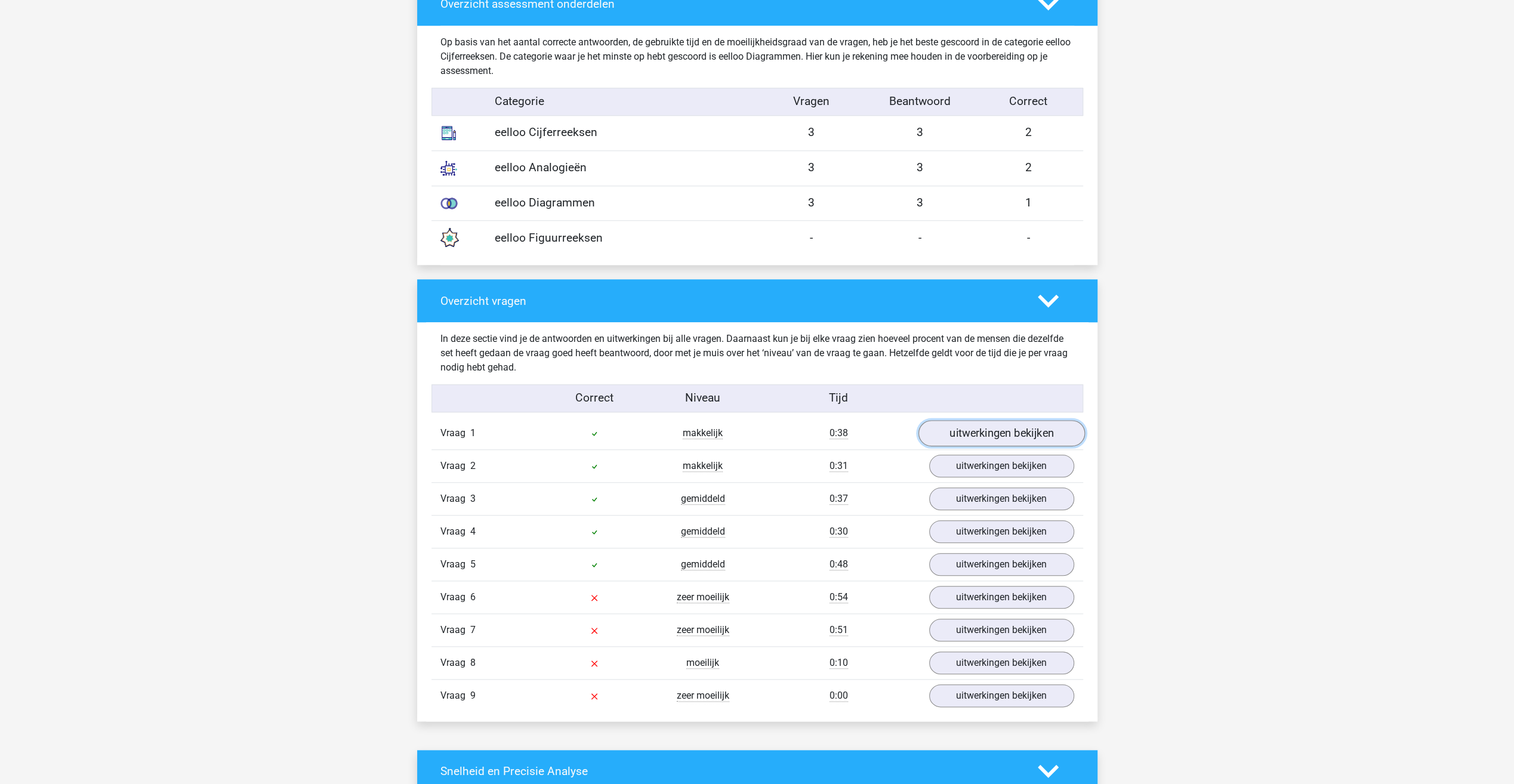
click at [968, 437] on link "uitwerkingen bekijken" at bounding box center [1001, 432] width 166 height 26
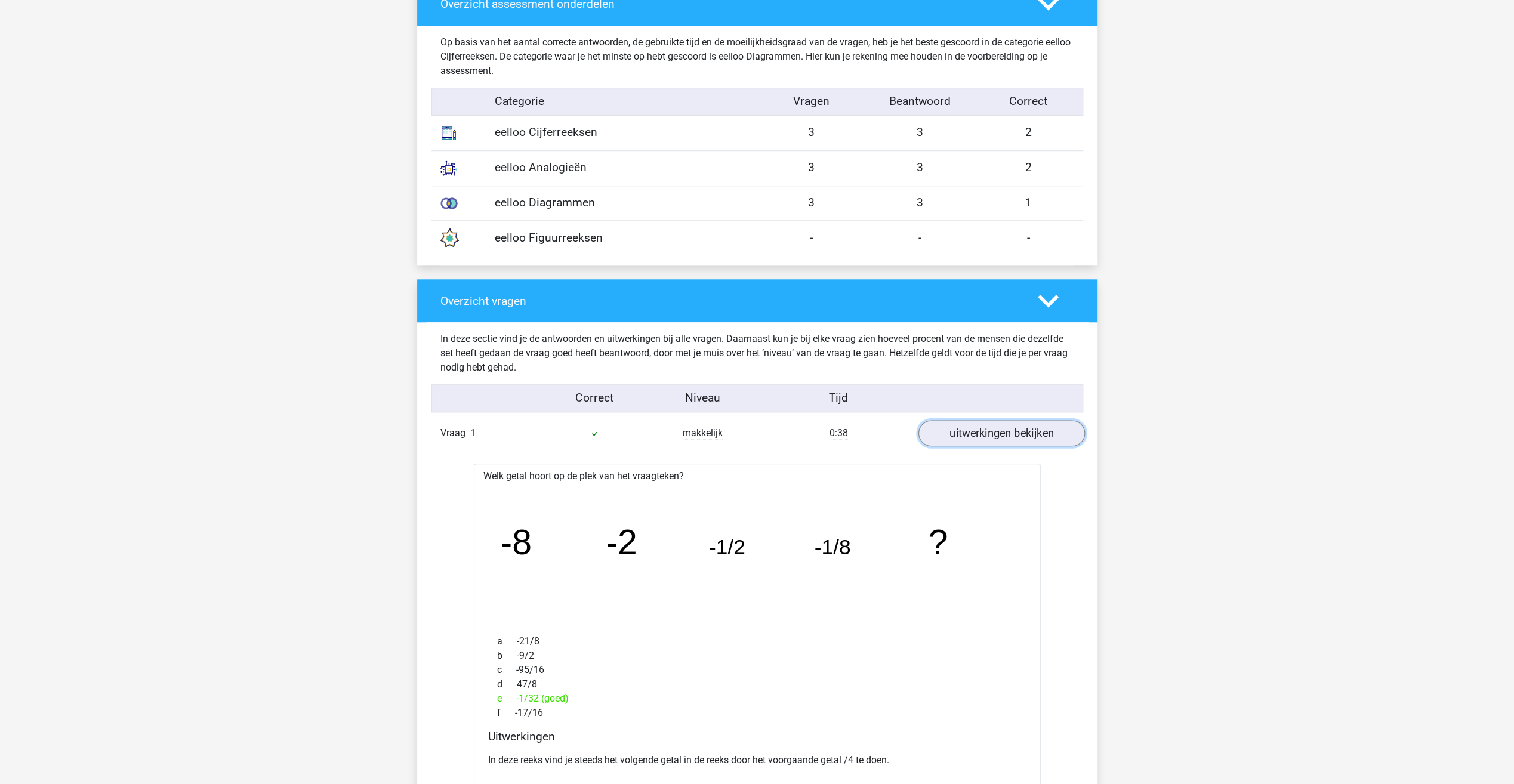
click at [963, 440] on link "uitwerkingen bekijken" at bounding box center [1001, 432] width 166 height 26
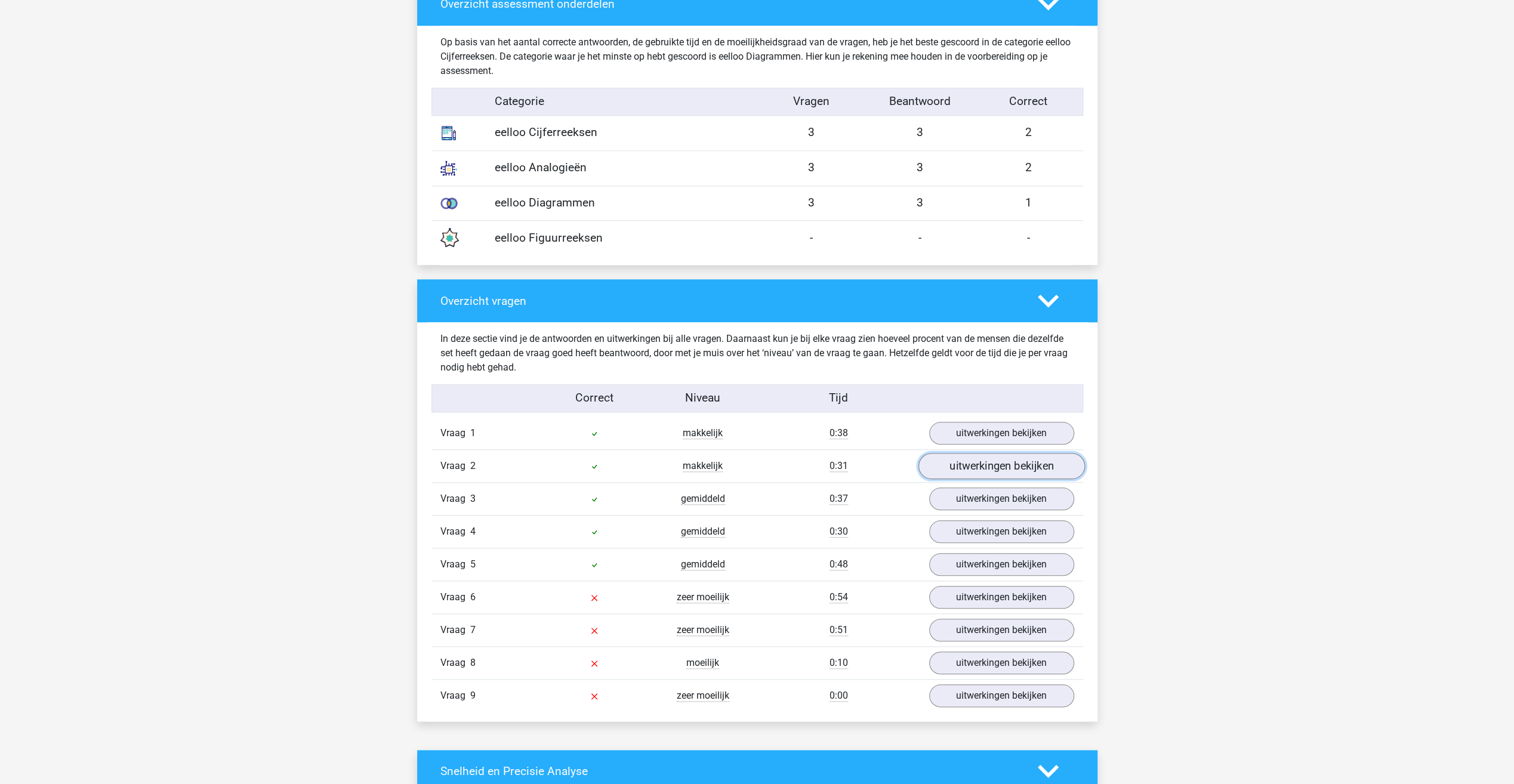
click at [979, 465] on link "uitwerkingen bekijken" at bounding box center [1001, 465] width 166 height 26
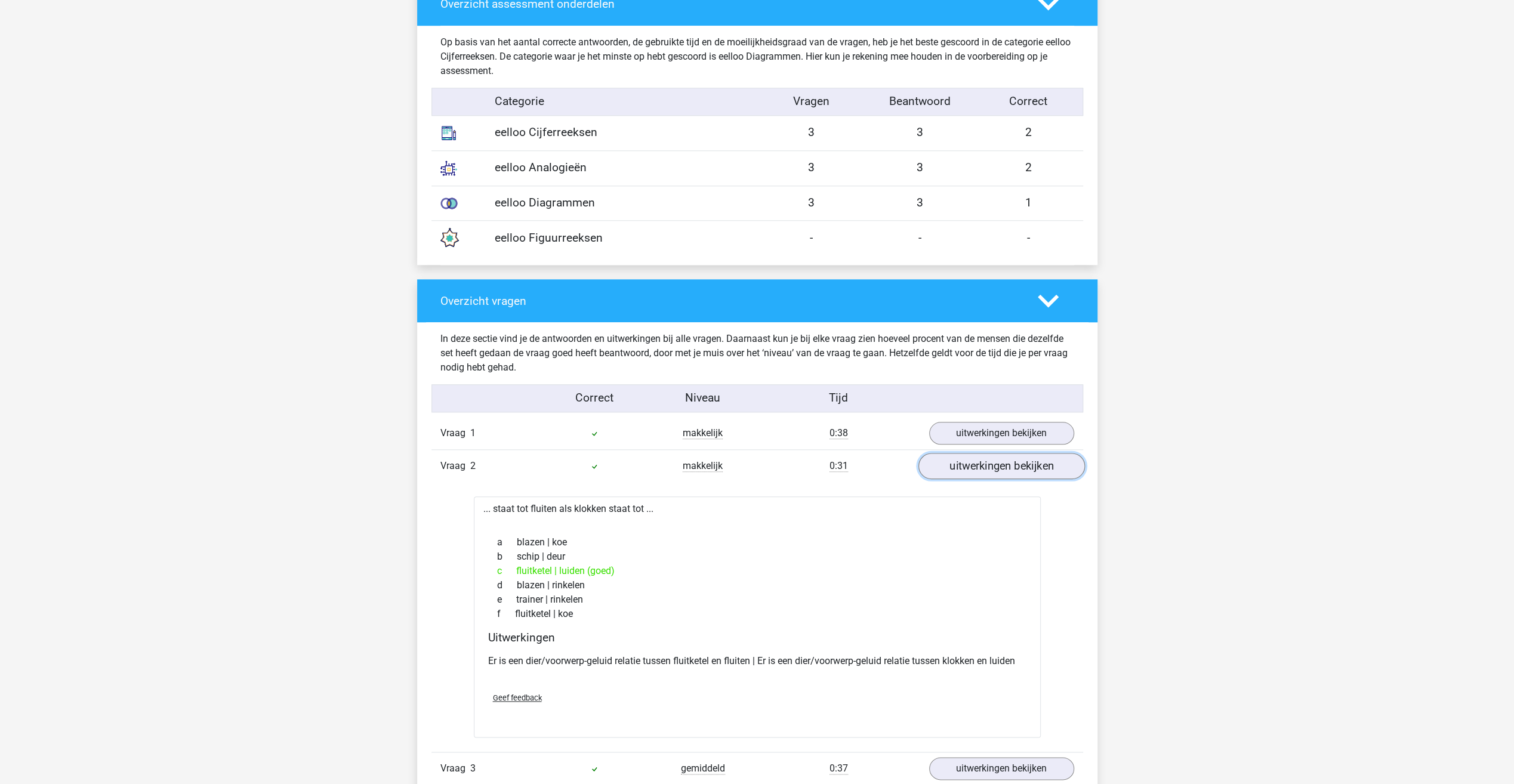
click at [979, 465] on link "uitwerkingen bekijken" at bounding box center [1001, 465] width 166 height 26
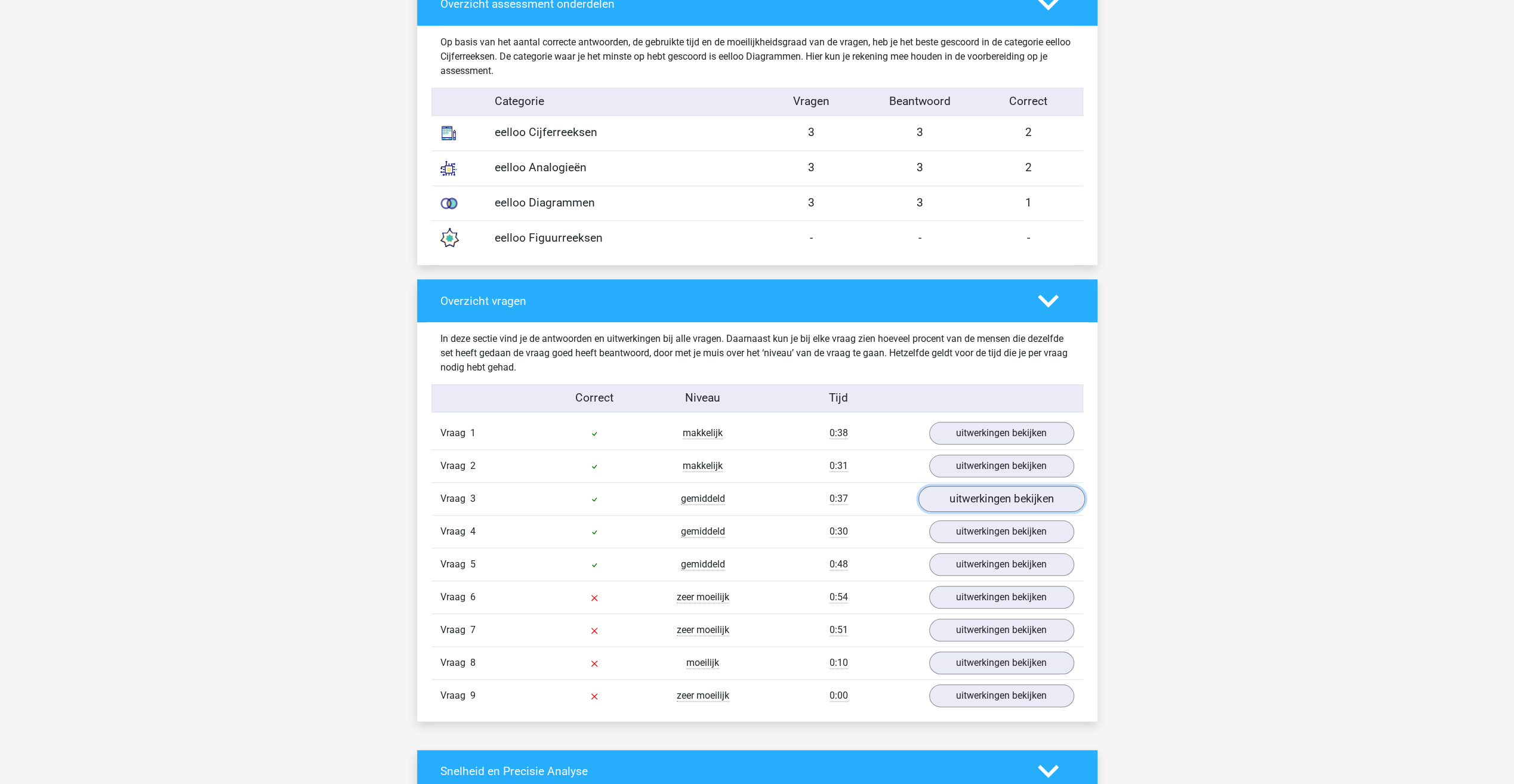
click at [986, 488] on link "uitwerkingen bekijken" at bounding box center [1001, 498] width 166 height 26
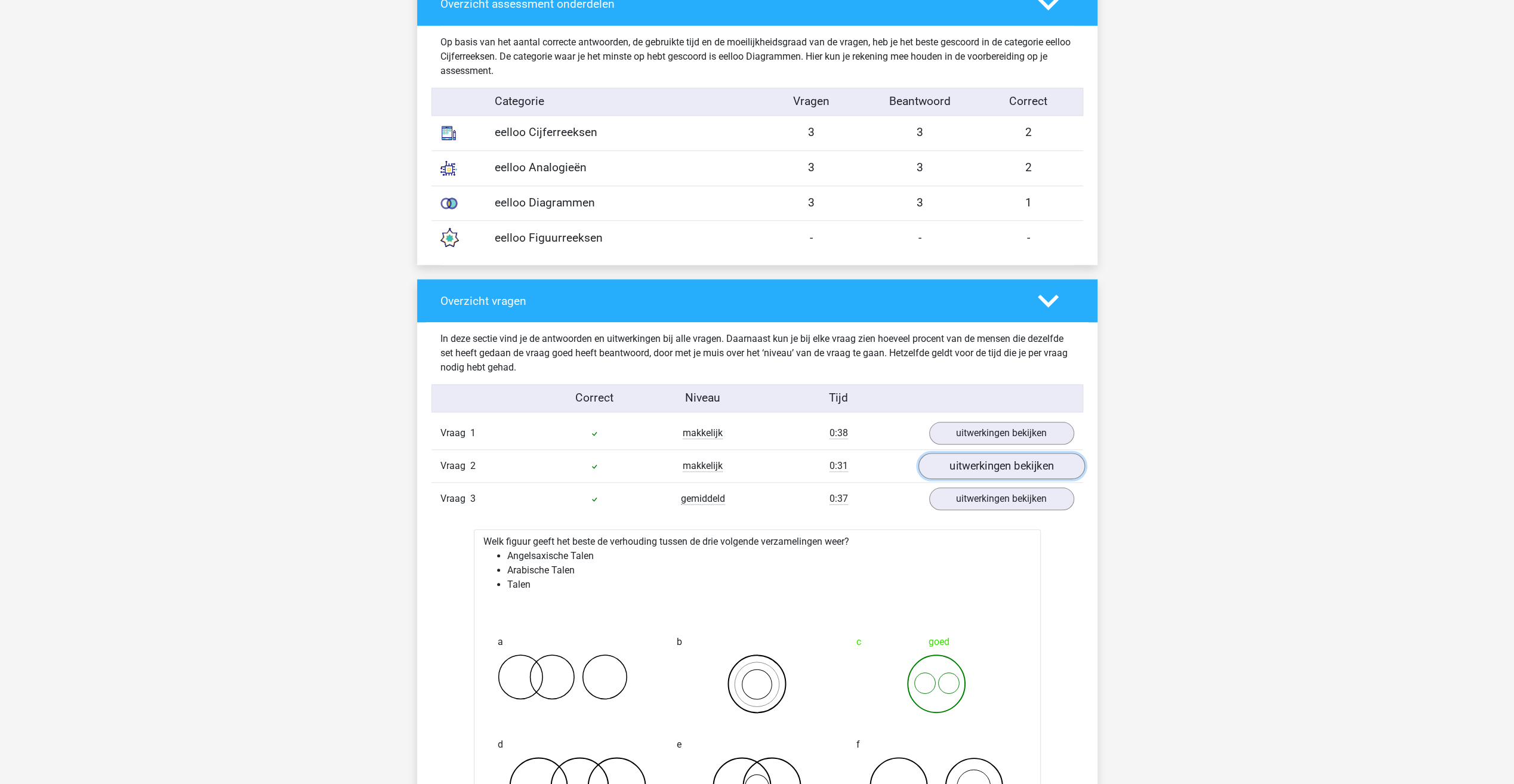
click at [976, 459] on link "uitwerkingen bekijken" at bounding box center [1001, 465] width 166 height 26
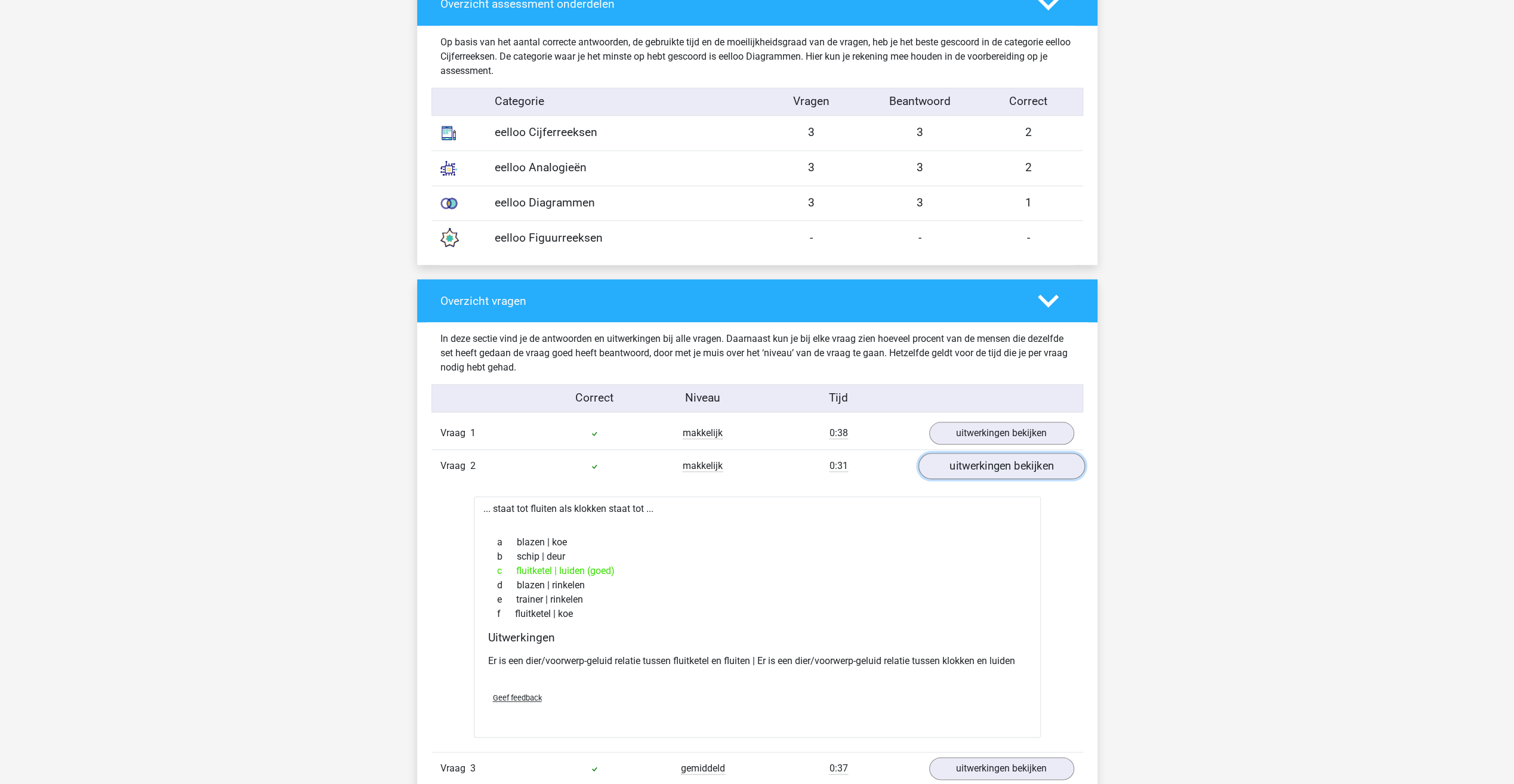
click at [977, 463] on link "uitwerkingen bekijken" at bounding box center [1001, 465] width 166 height 26
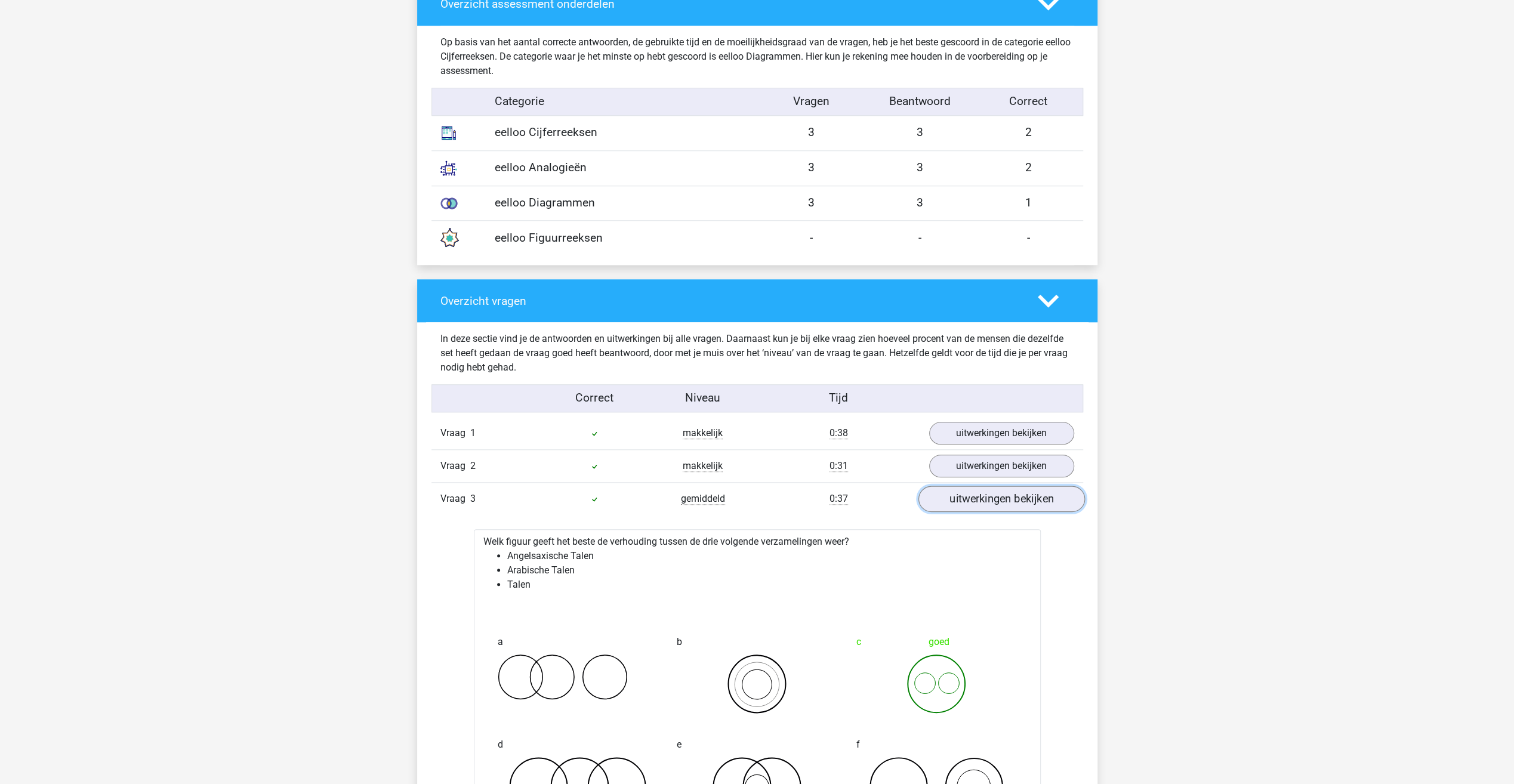
click at [978, 498] on link "uitwerkingen bekijken" at bounding box center [1001, 498] width 166 height 26
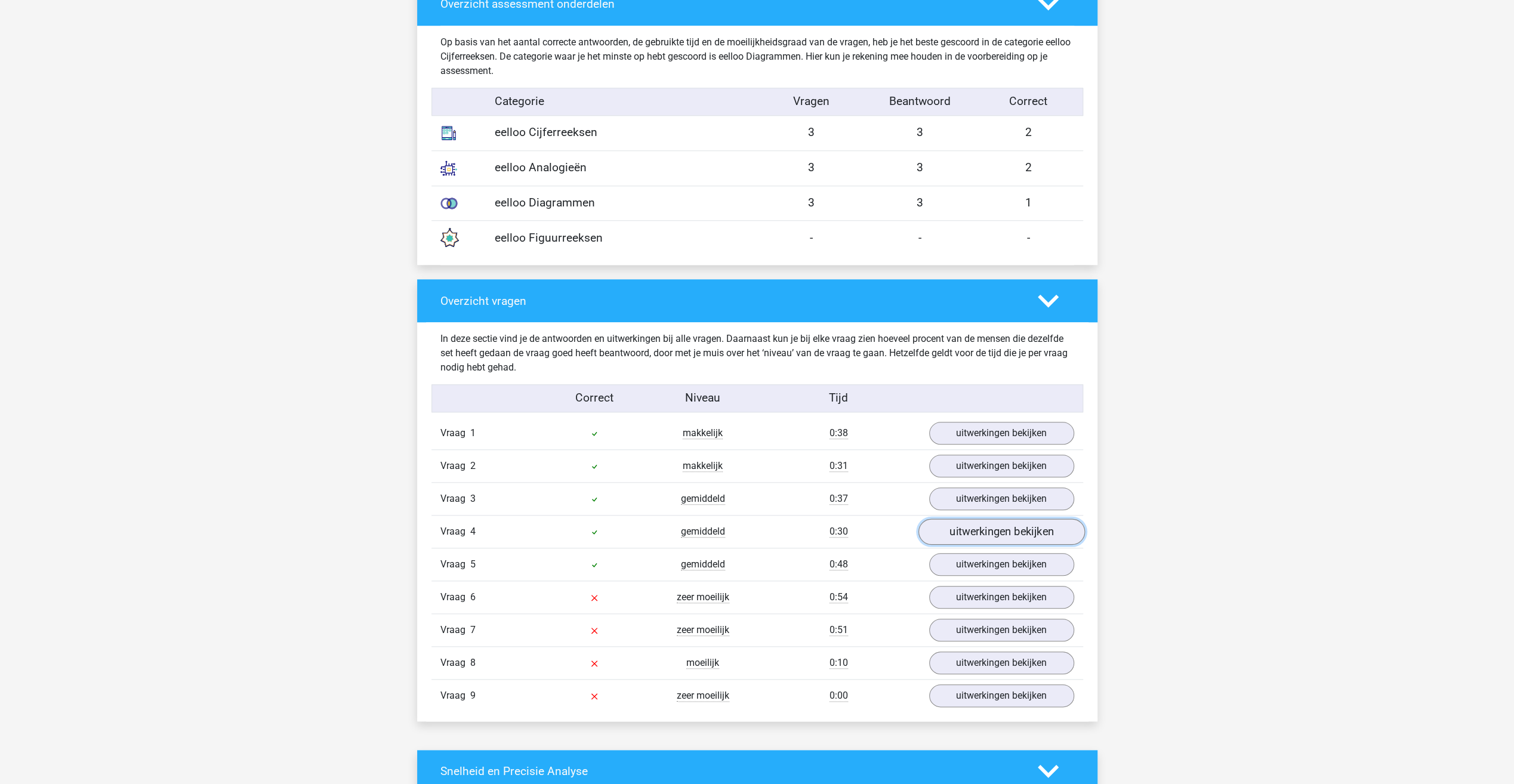
click at [980, 525] on link "uitwerkingen bekijken" at bounding box center [1001, 531] width 166 height 26
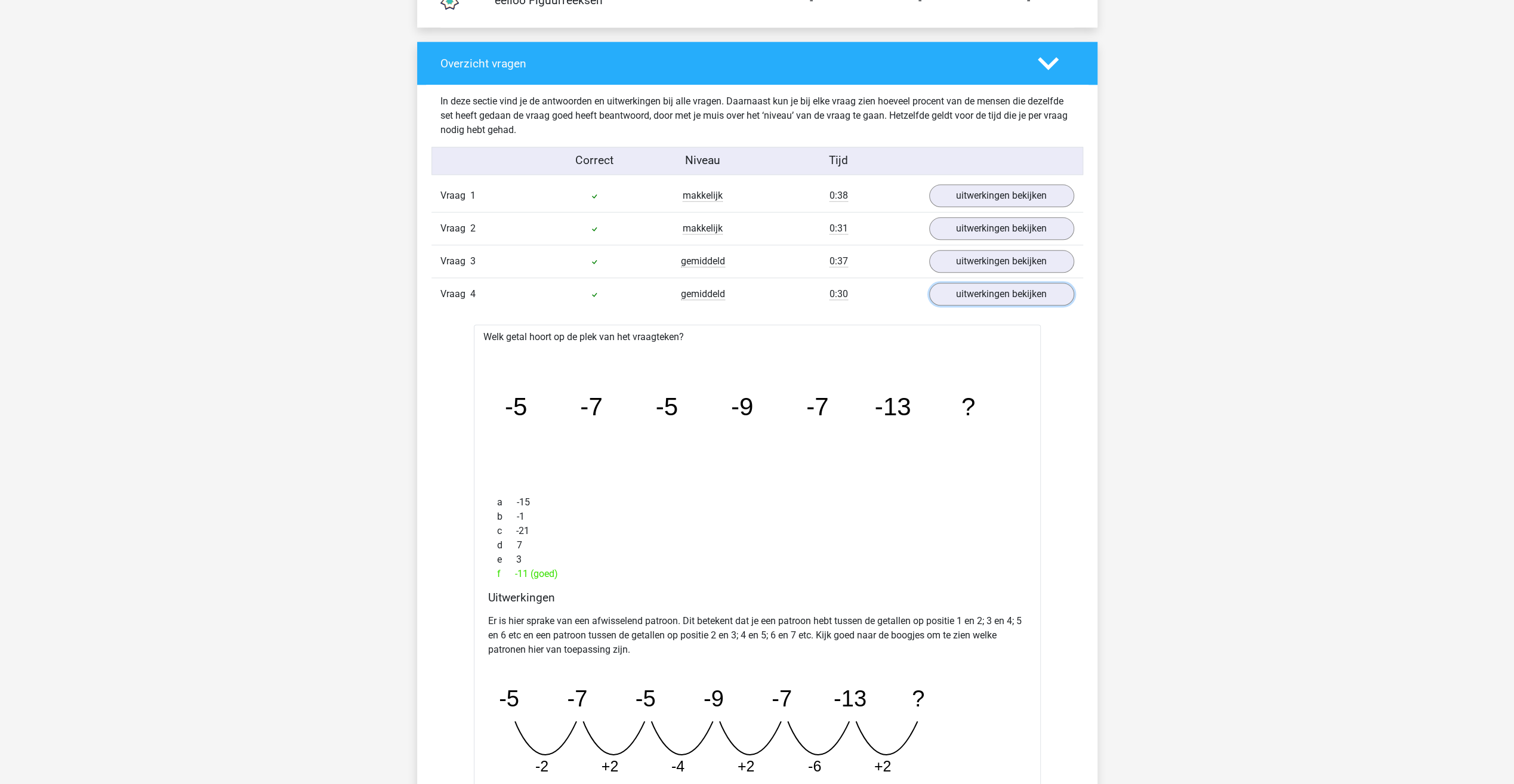
scroll to position [1253, 0]
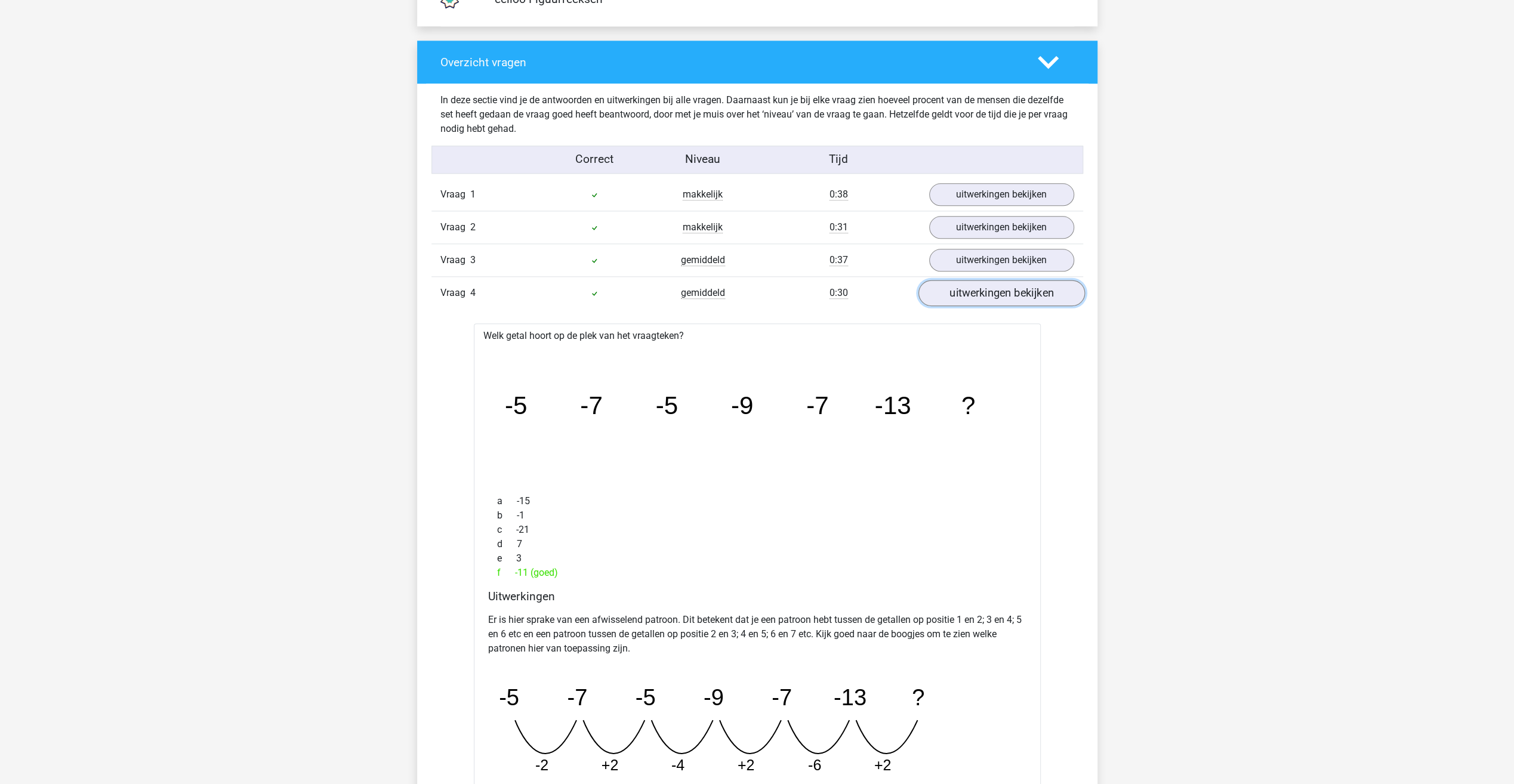
click at [992, 288] on link "uitwerkingen bekijken" at bounding box center [1001, 293] width 166 height 26
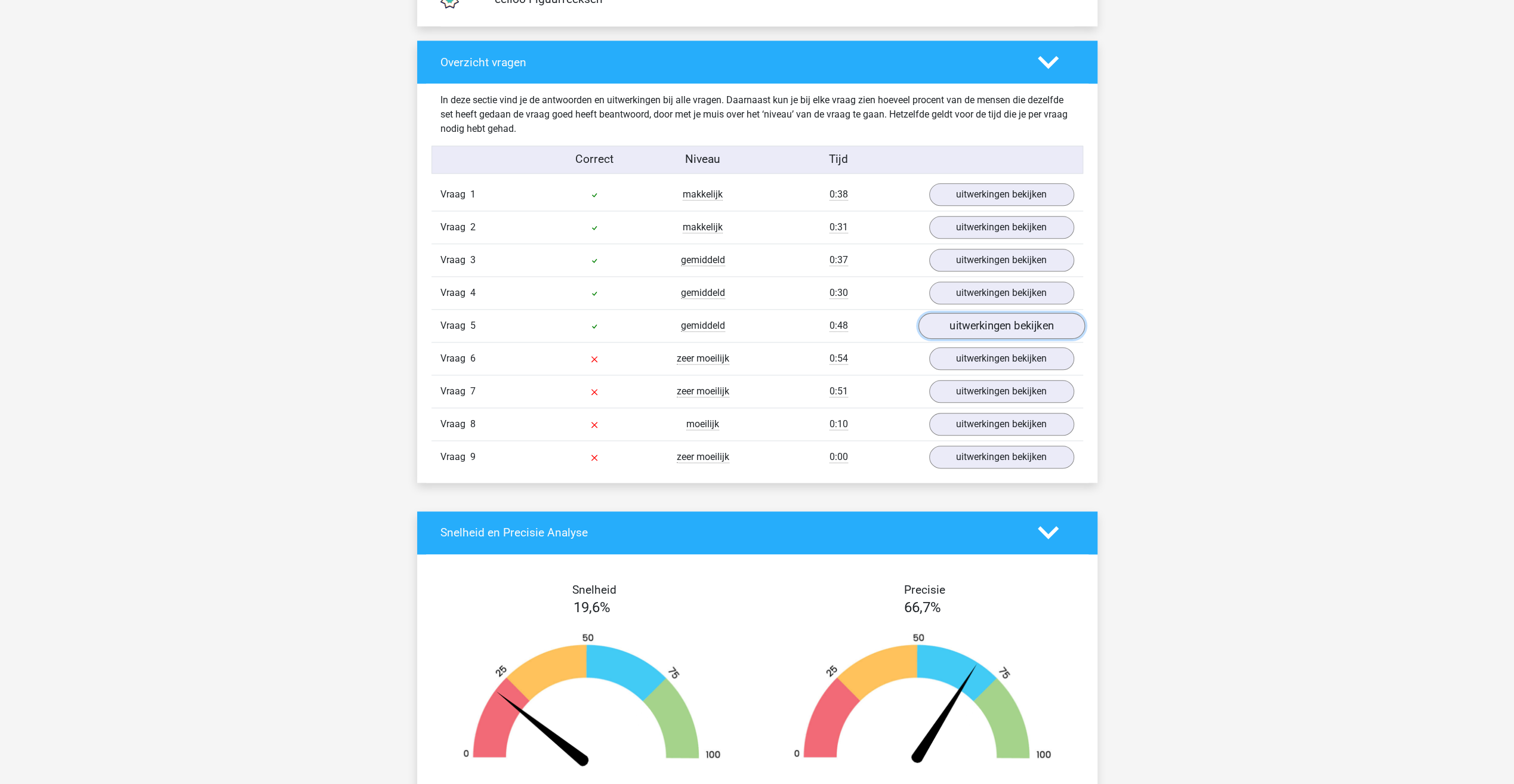
click at [998, 325] on link "uitwerkingen bekijken" at bounding box center [1001, 325] width 166 height 26
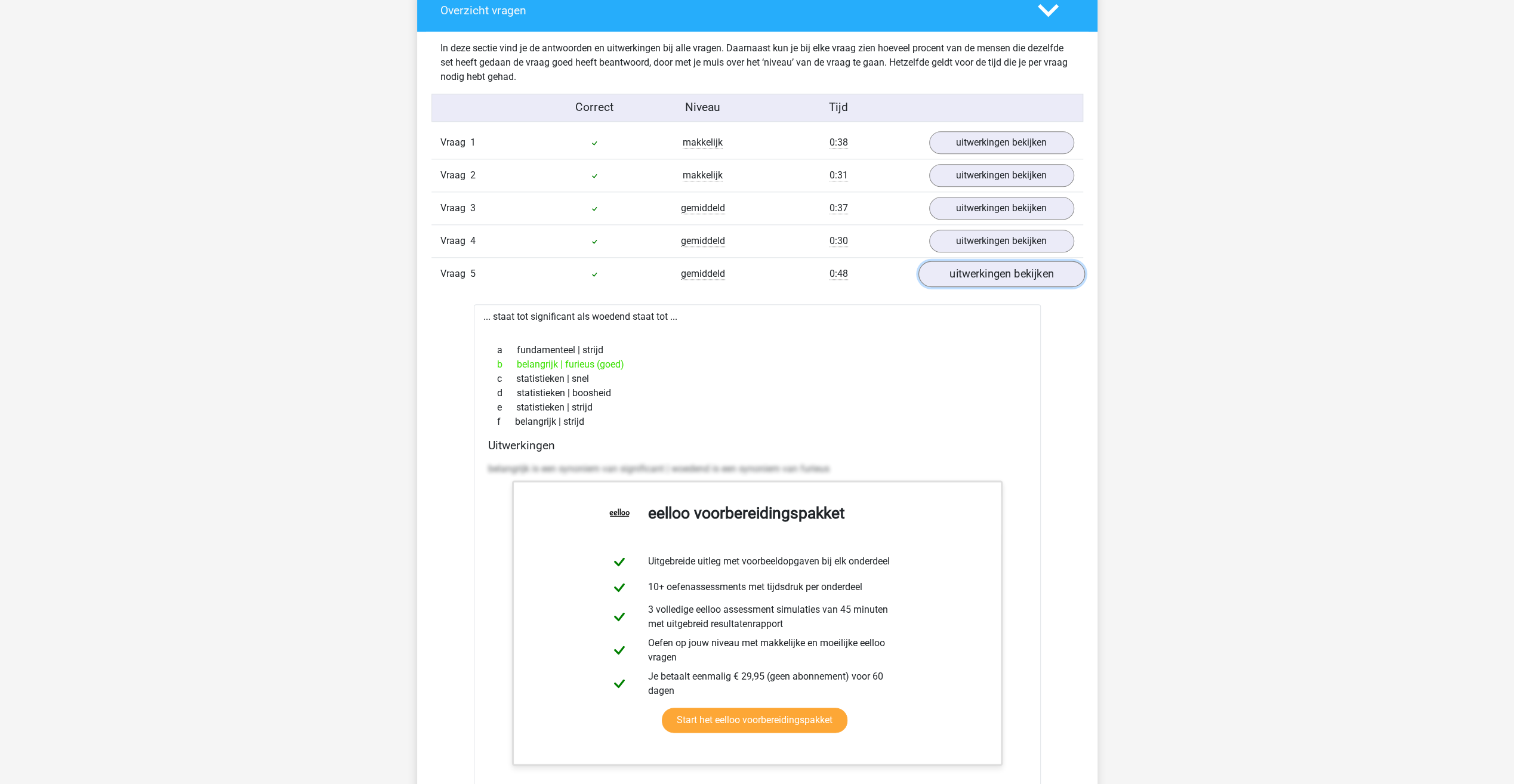
scroll to position [1373, 0]
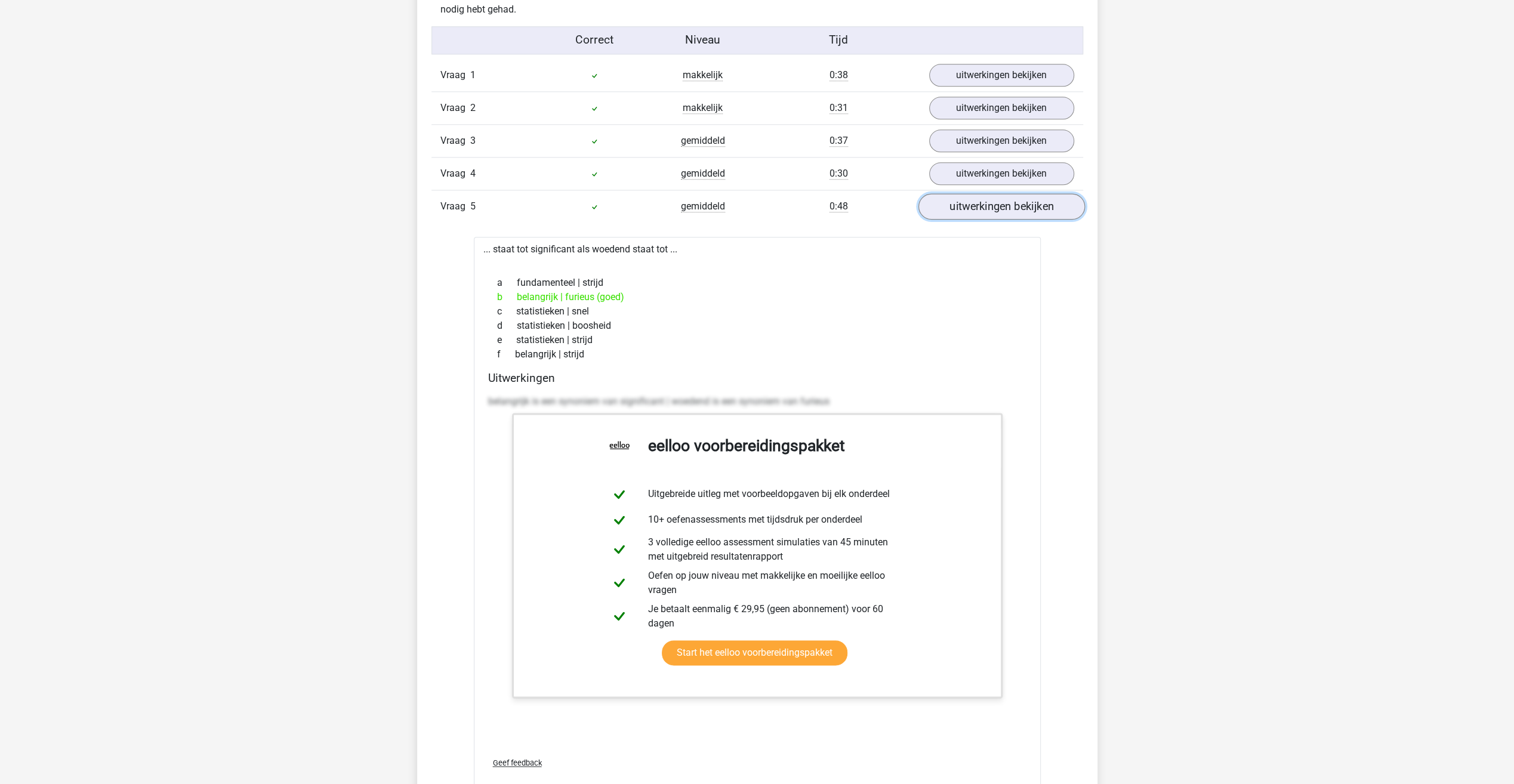
click at [990, 198] on link "uitwerkingen bekijken" at bounding box center [1001, 206] width 166 height 26
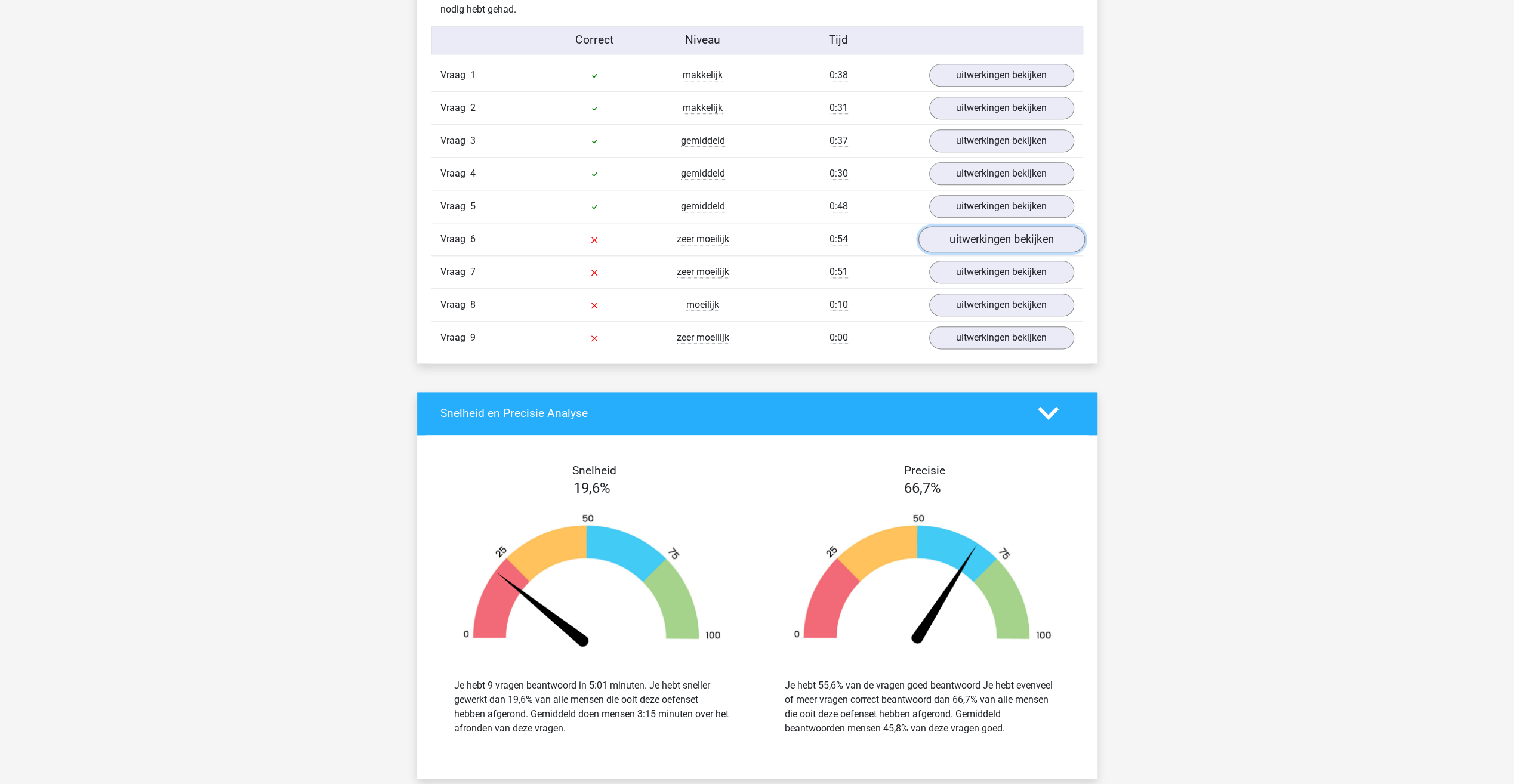
click at [992, 235] on link "uitwerkingen bekijken" at bounding box center [1001, 239] width 166 height 26
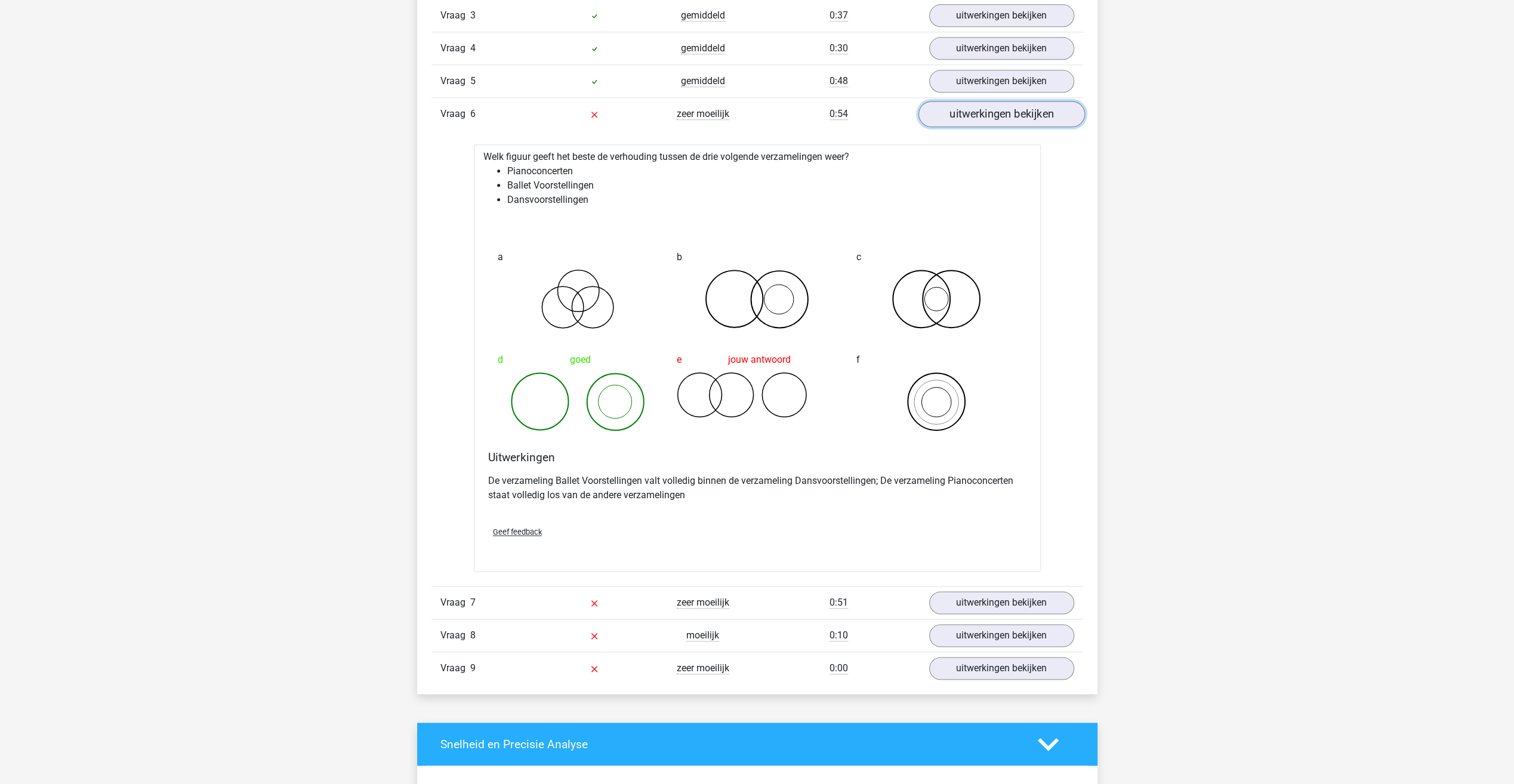
scroll to position [1432, 0]
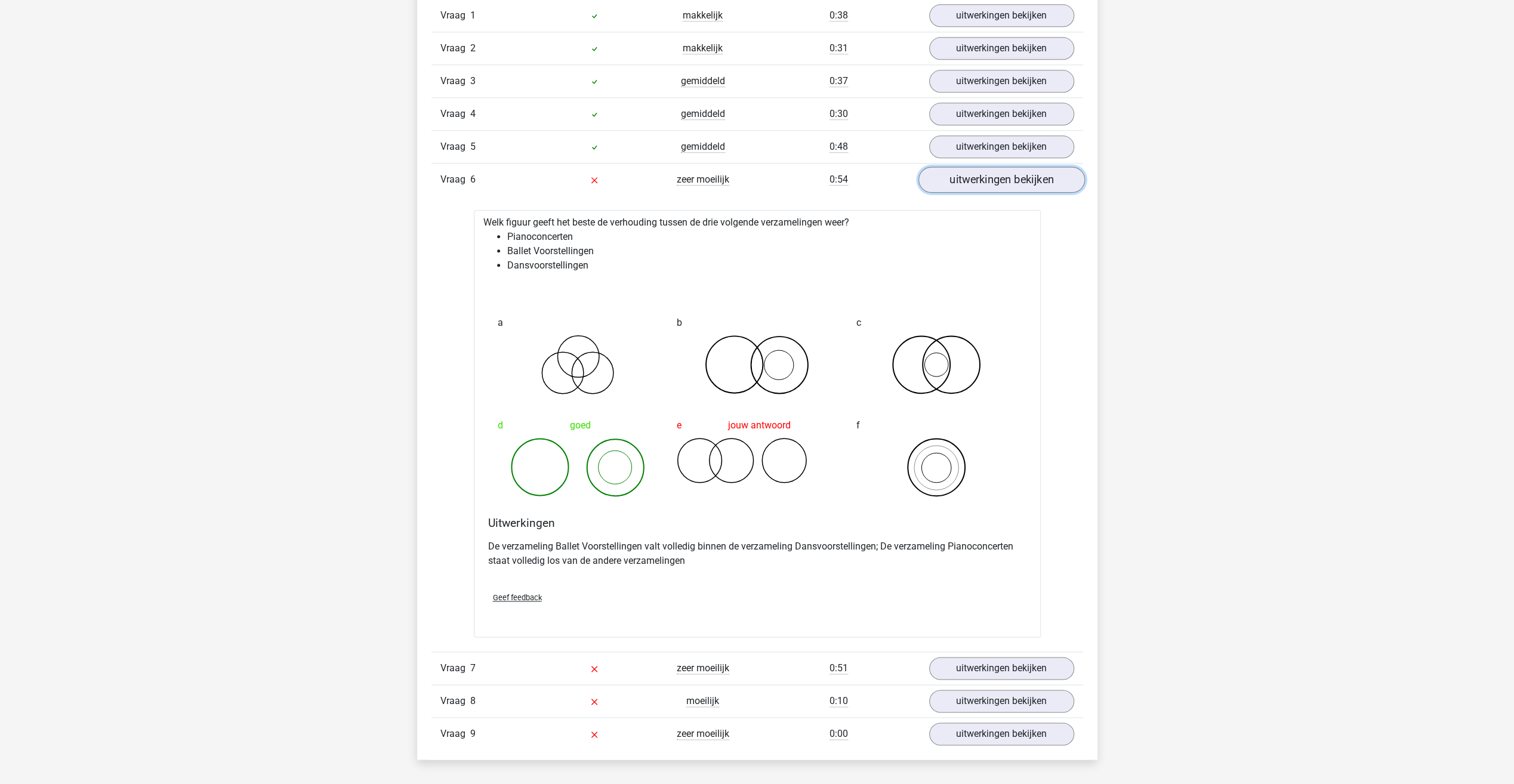
click at [1035, 179] on link "uitwerkingen bekijken" at bounding box center [1001, 179] width 166 height 26
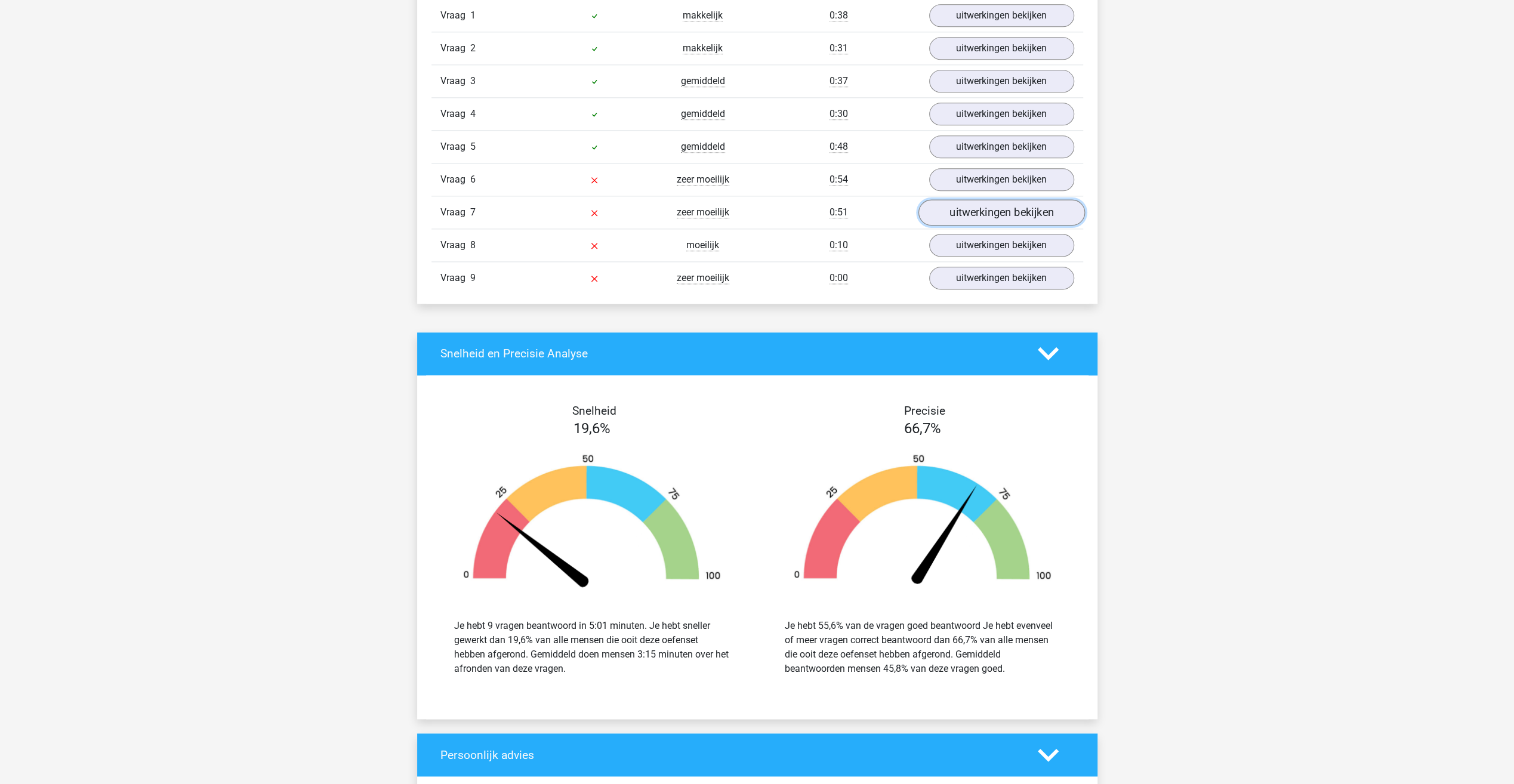
click at [1020, 208] on link "uitwerkingen bekijken" at bounding box center [1001, 212] width 166 height 26
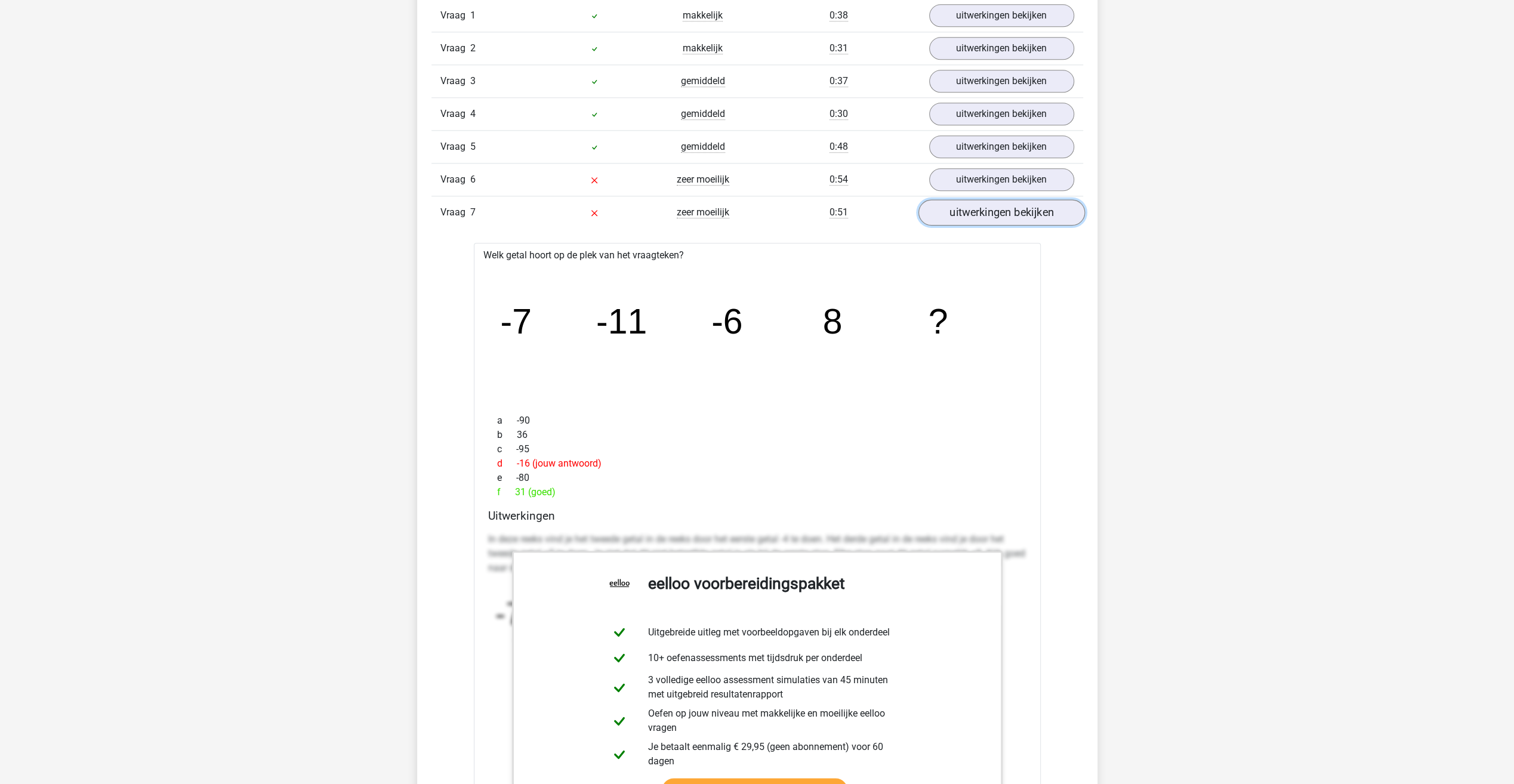
click at [1020, 208] on link "uitwerkingen bekijken" at bounding box center [1001, 212] width 166 height 26
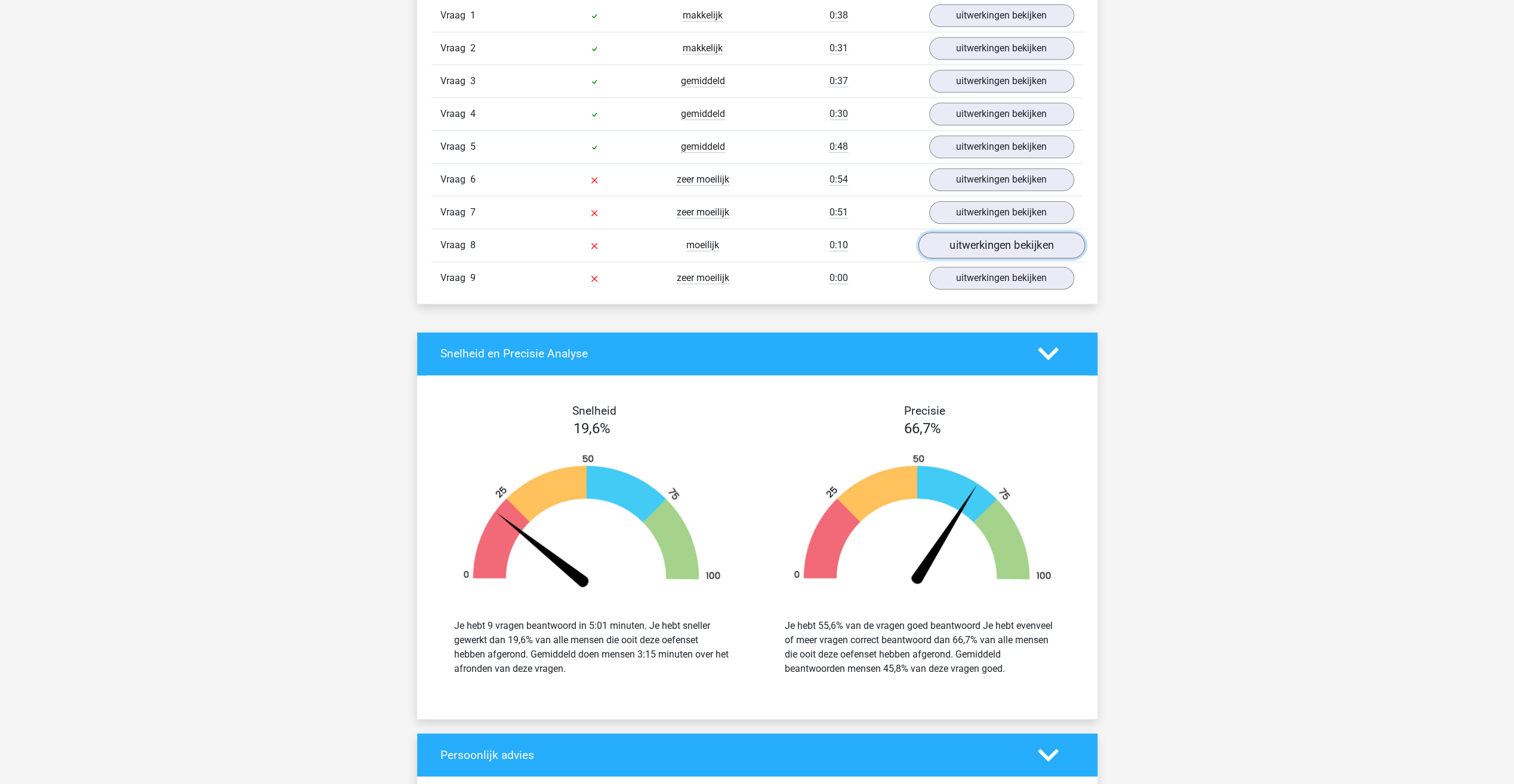
click at [1005, 240] on link "uitwerkingen bekijken" at bounding box center [1001, 245] width 166 height 26
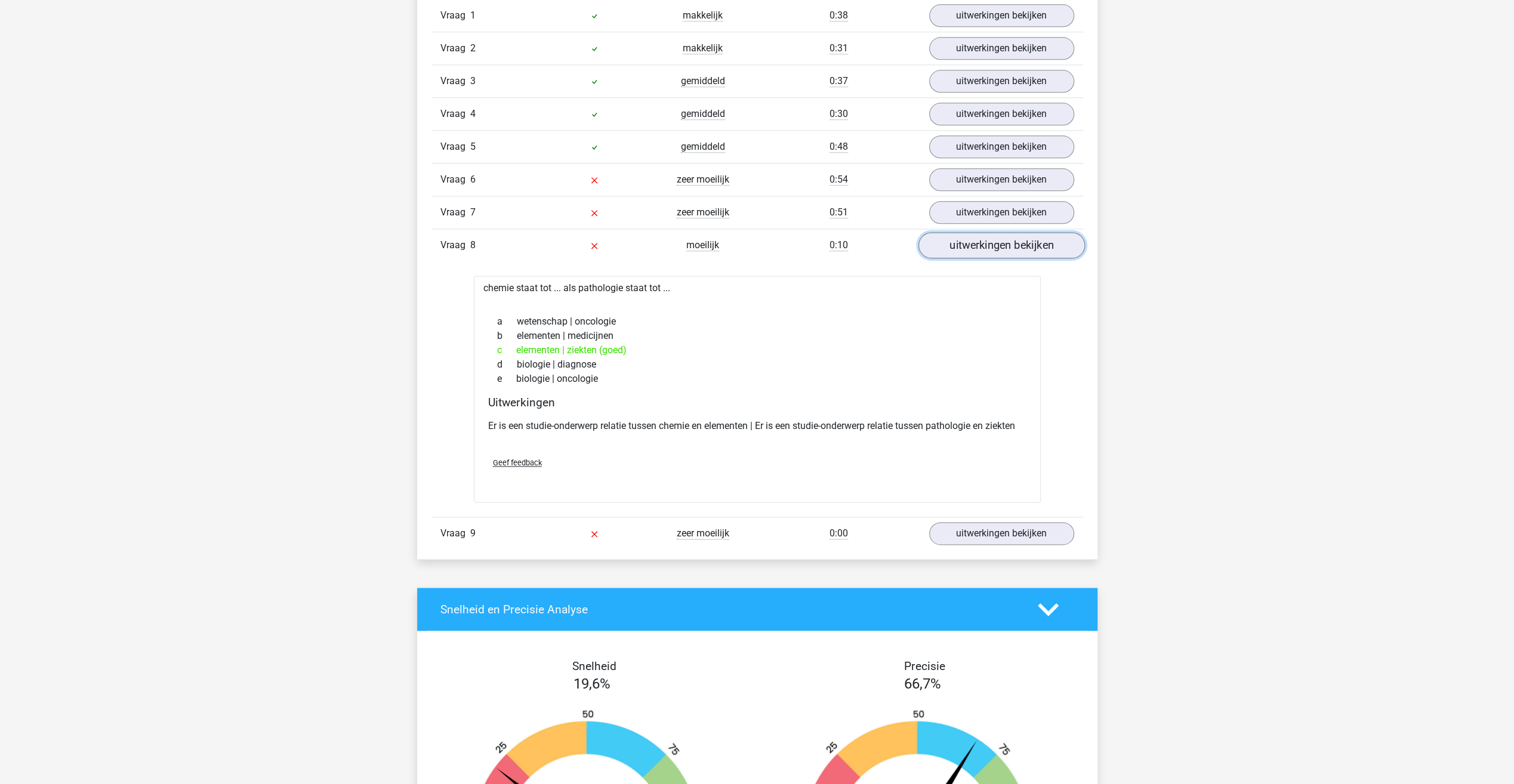
click at [1005, 240] on link "uitwerkingen bekijken" at bounding box center [1001, 245] width 166 height 26
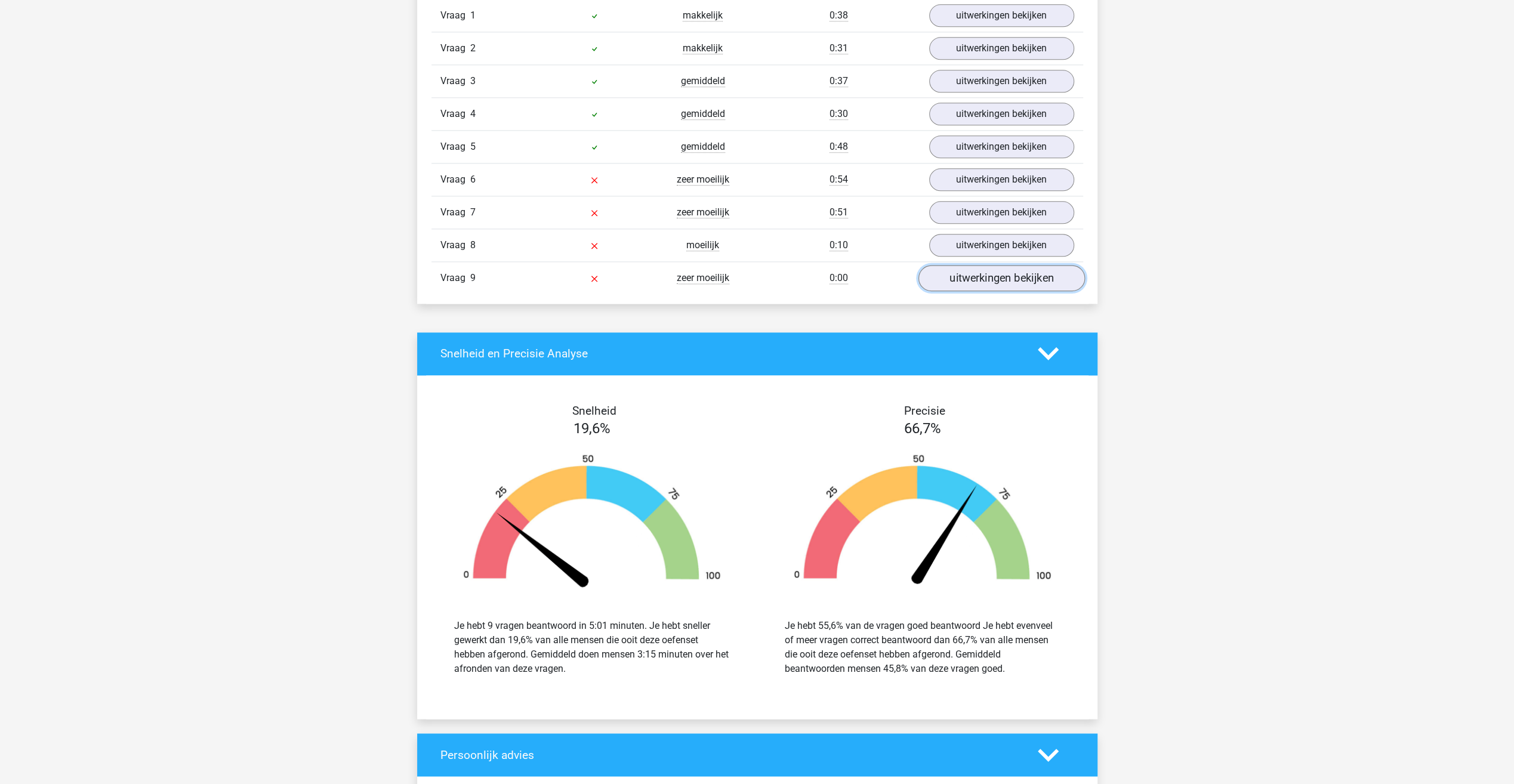
click at [1023, 270] on link "uitwerkingen bekijken" at bounding box center [1001, 278] width 166 height 26
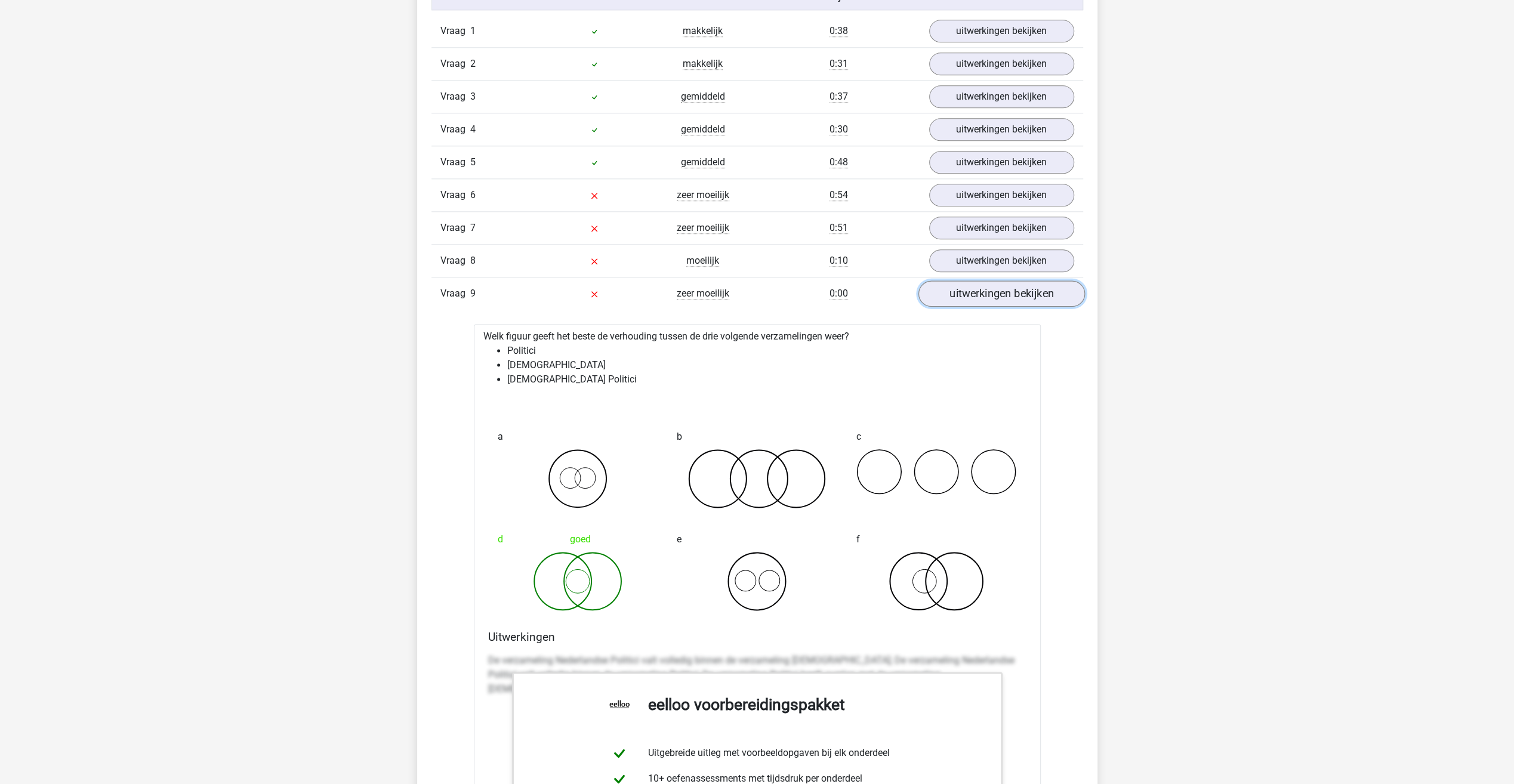
scroll to position [1492, 0]
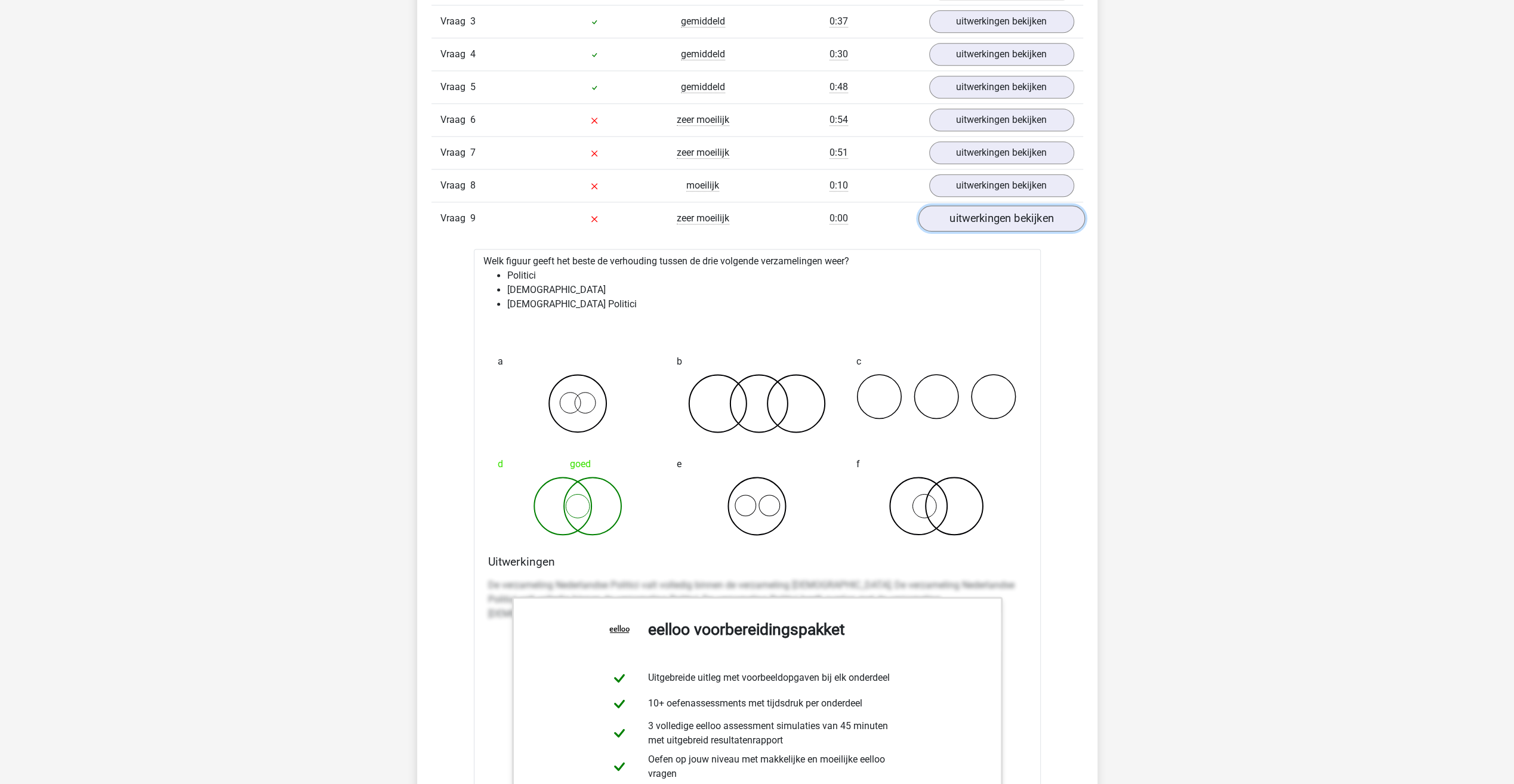
click at [994, 217] on link "uitwerkingen bekijken" at bounding box center [1001, 218] width 166 height 26
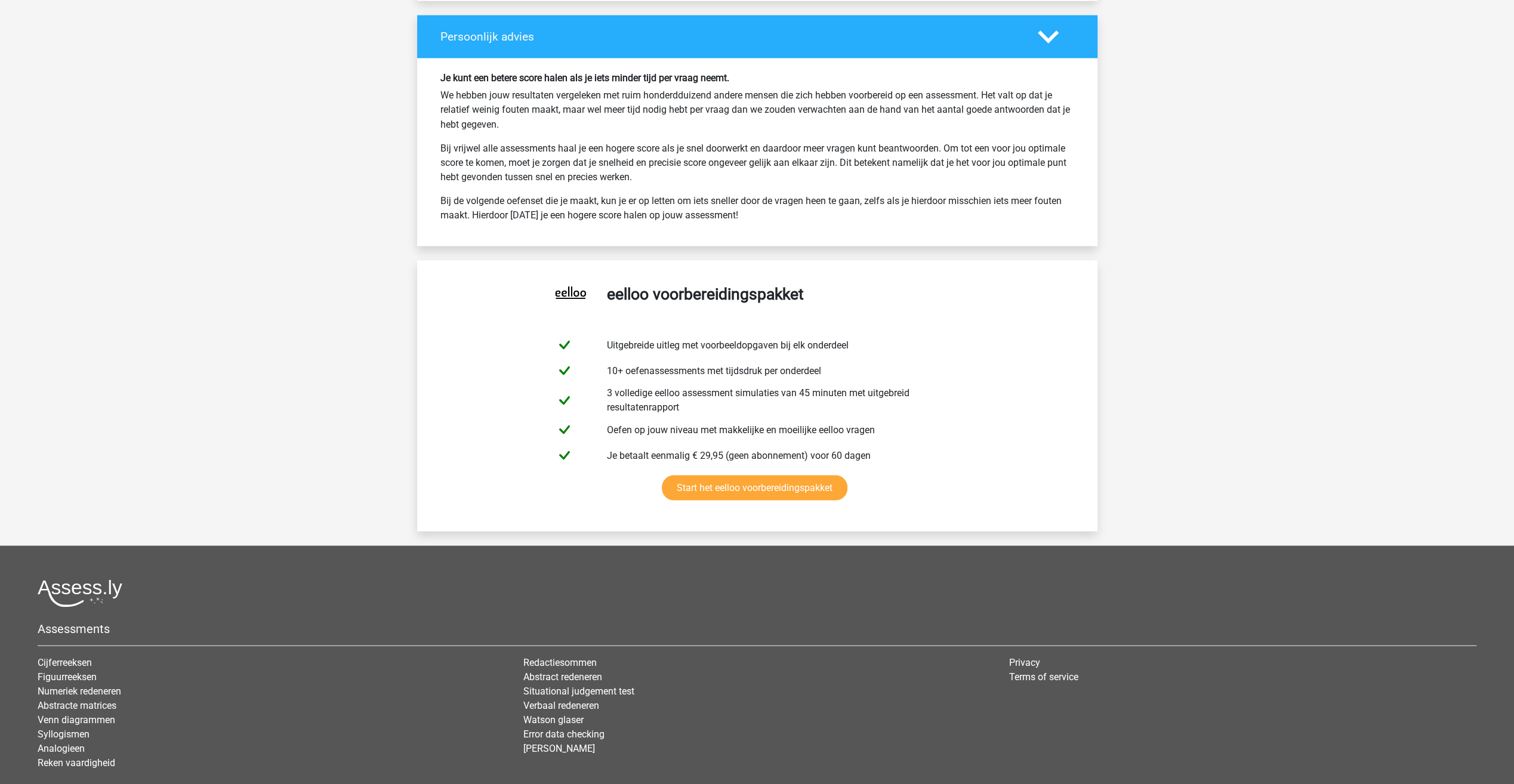
scroll to position [2208, 0]
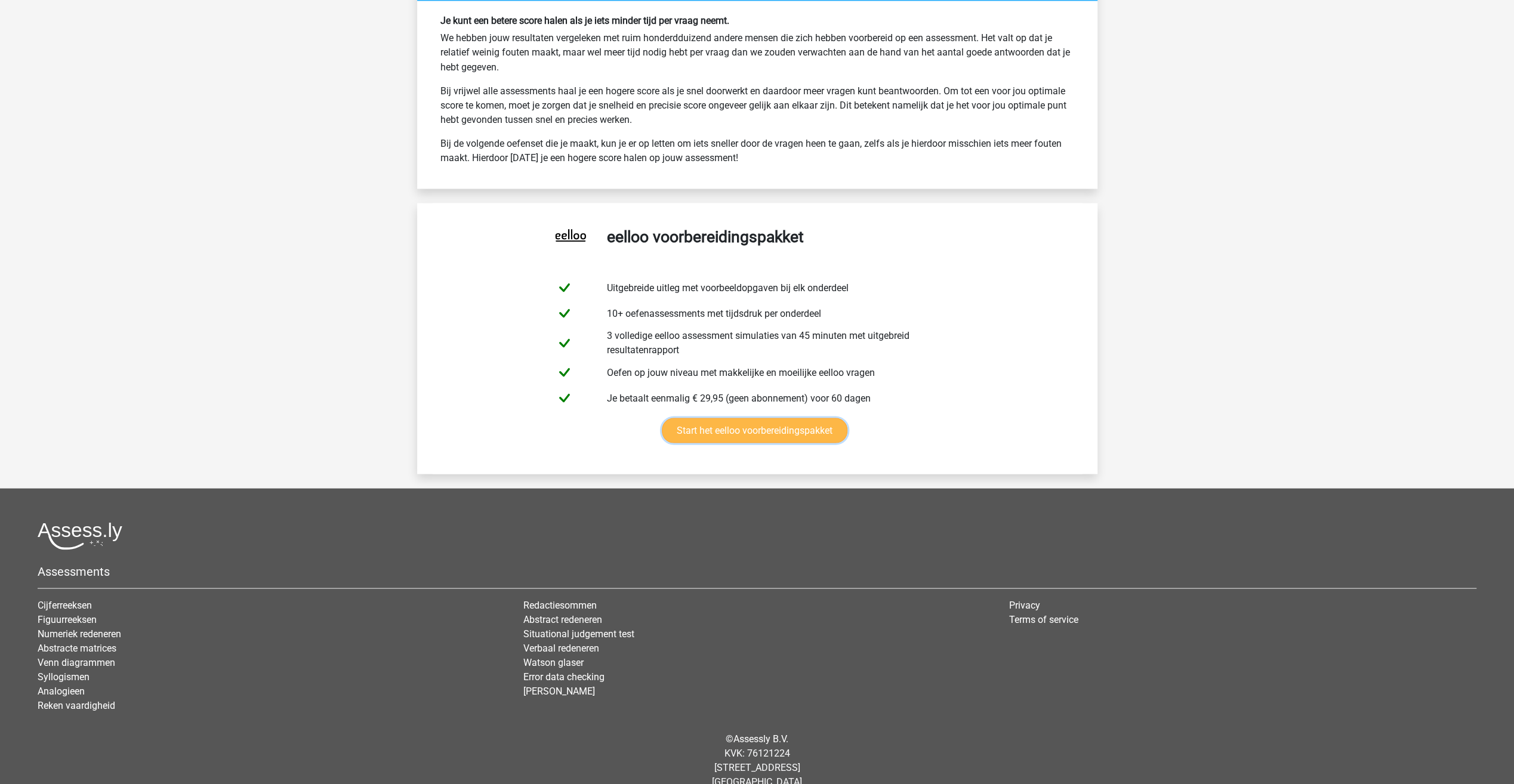
drag, startPoint x: 920, startPoint y: 254, endPoint x: 882, endPoint y: 225, distance: 47.8
